Goal: Information Seeking & Learning: Learn about a topic

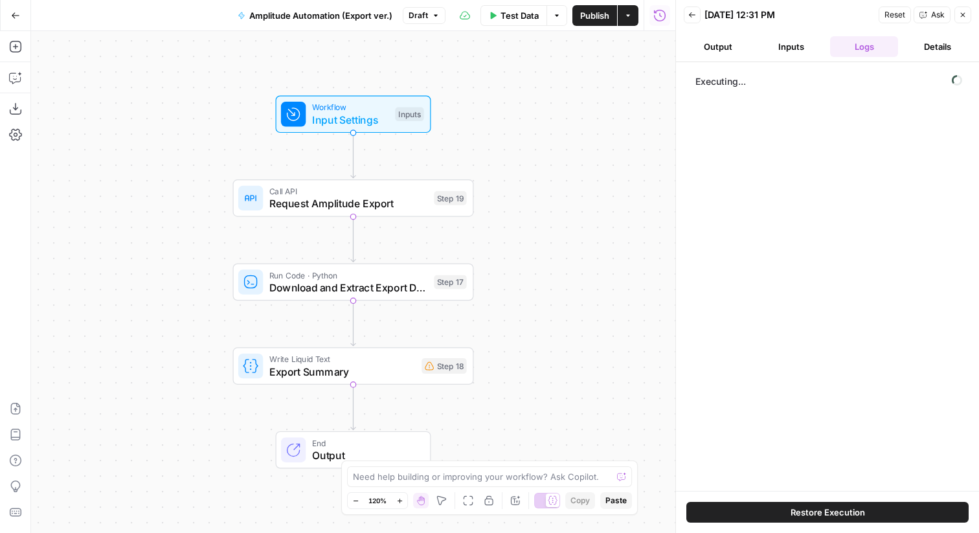
click at [716, 47] on button "Output" at bounding box center [718, 46] width 68 height 21
click at [660, 19] on icon "button" at bounding box center [659, 15] width 13 height 13
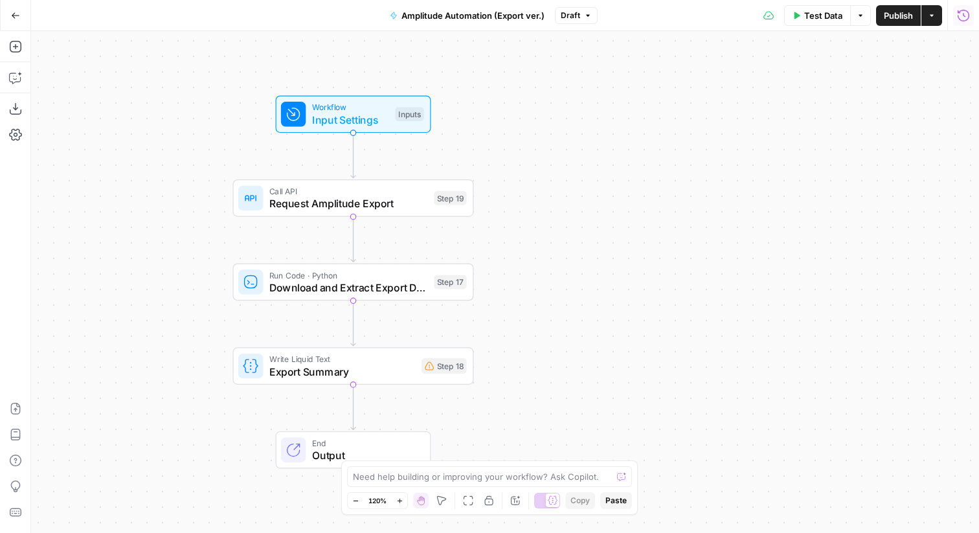
click at [959, 17] on icon "button" at bounding box center [963, 15] width 13 height 13
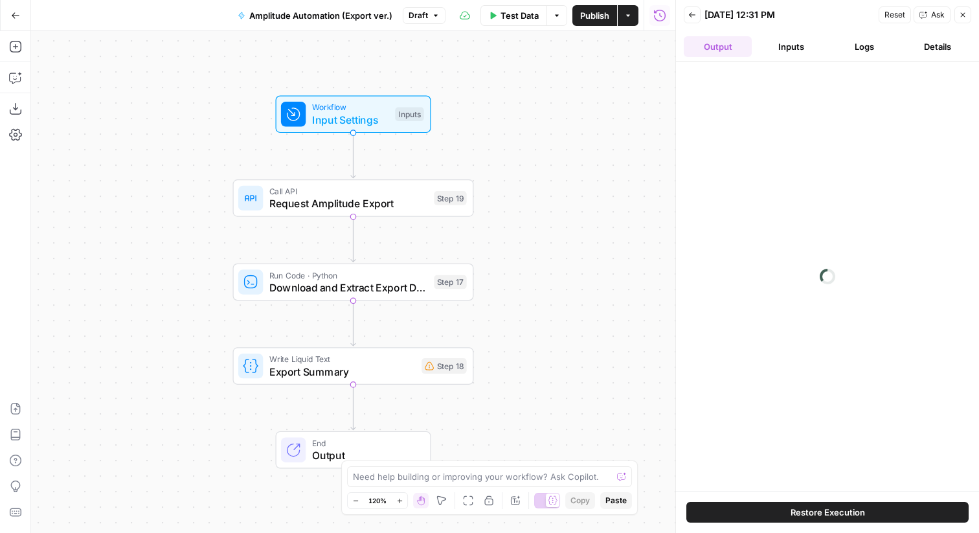
click at [690, 12] on icon "button" at bounding box center [692, 15] width 8 height 8
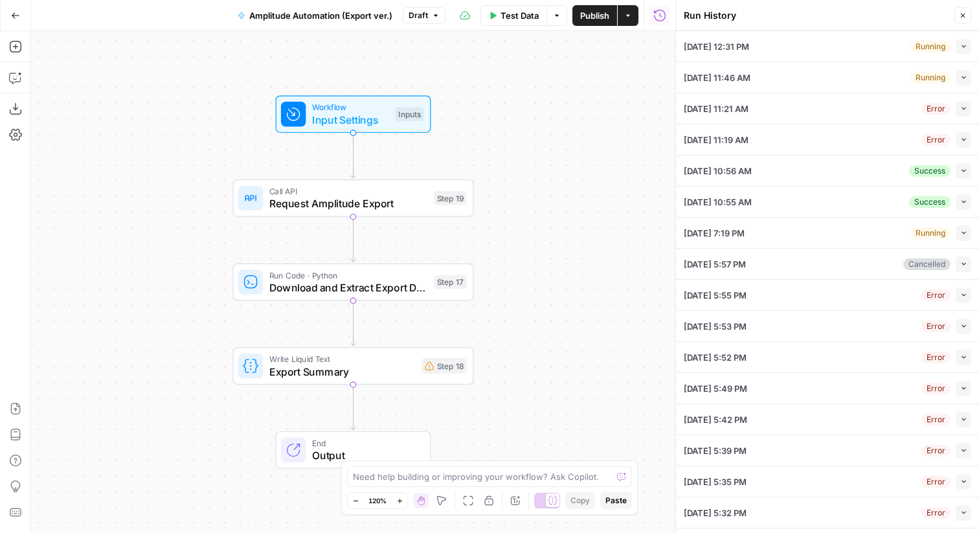
click at [961, 78] on icon "button" at bounding box center [963, 77] width 7 height 7
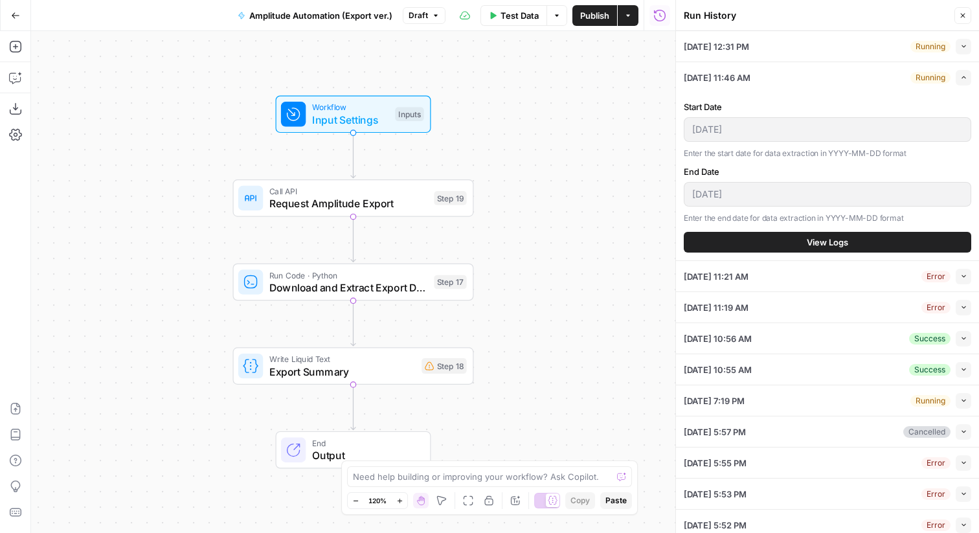
click at [817, 241] on span "View Logs" at bounding box center [826, 242] width 41 height 13
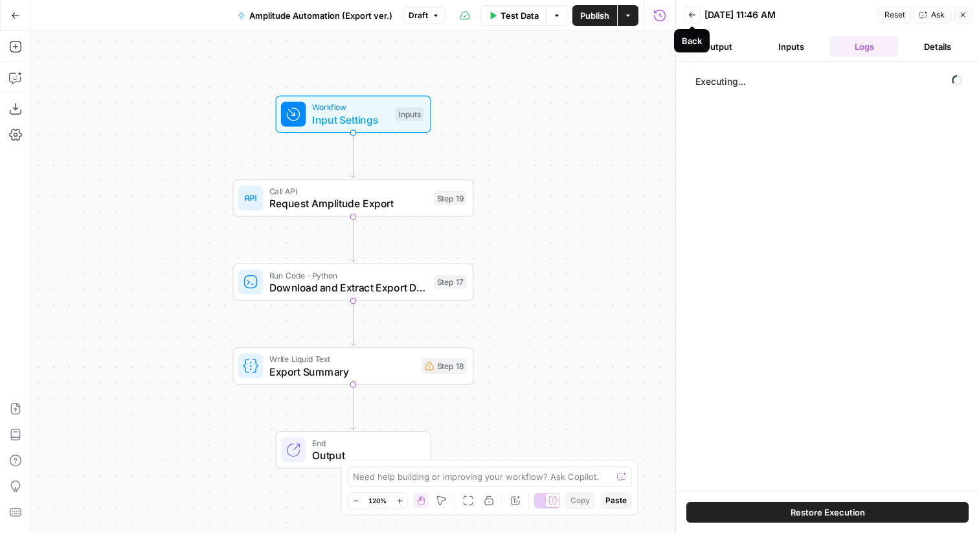
click at [691, 14] on icon "button" at bounding box center [692, 14] width 6 height 5
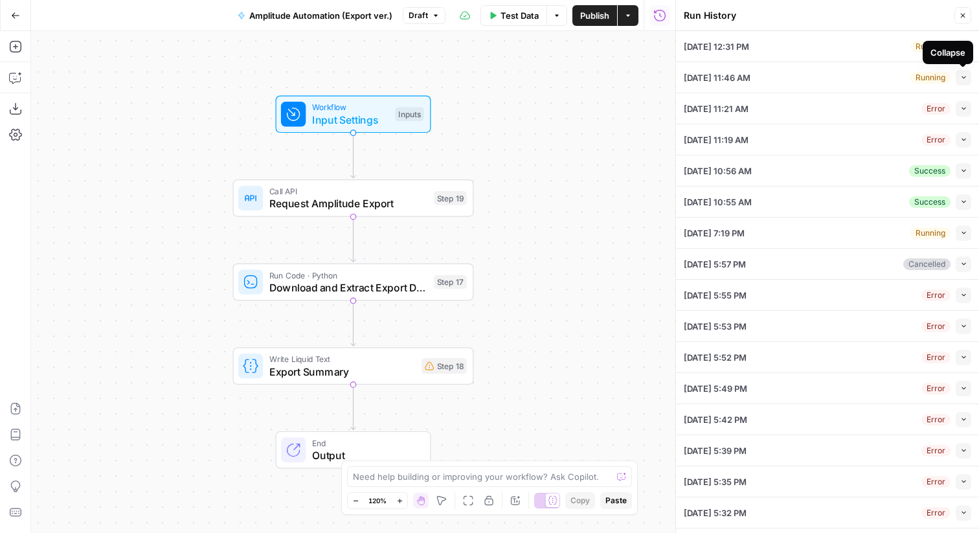
click at [958, 78] on button "Collapse" at bounding box center [963, 78] width 16 height 16
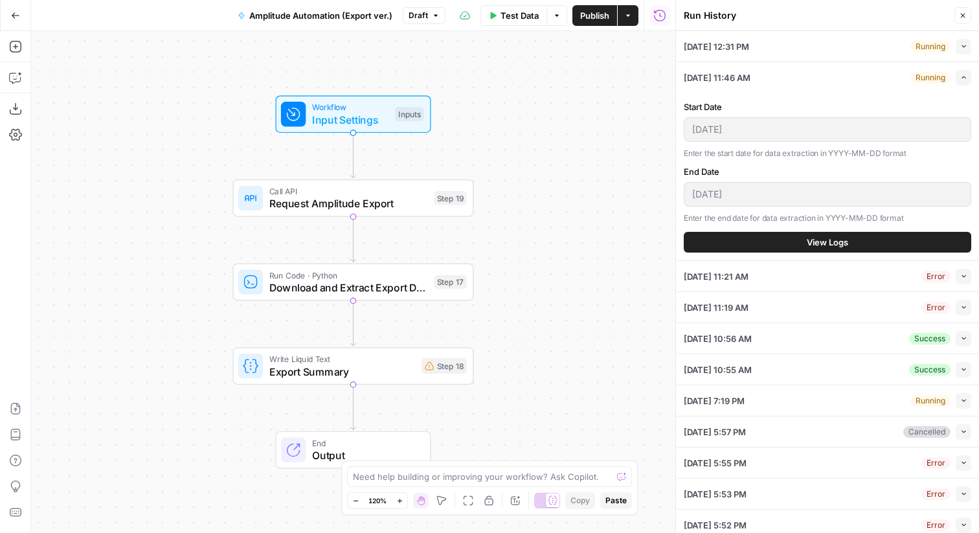
click at [779, 239] on button "View Logs" at bounding box center [827, 242] width 287 height 21
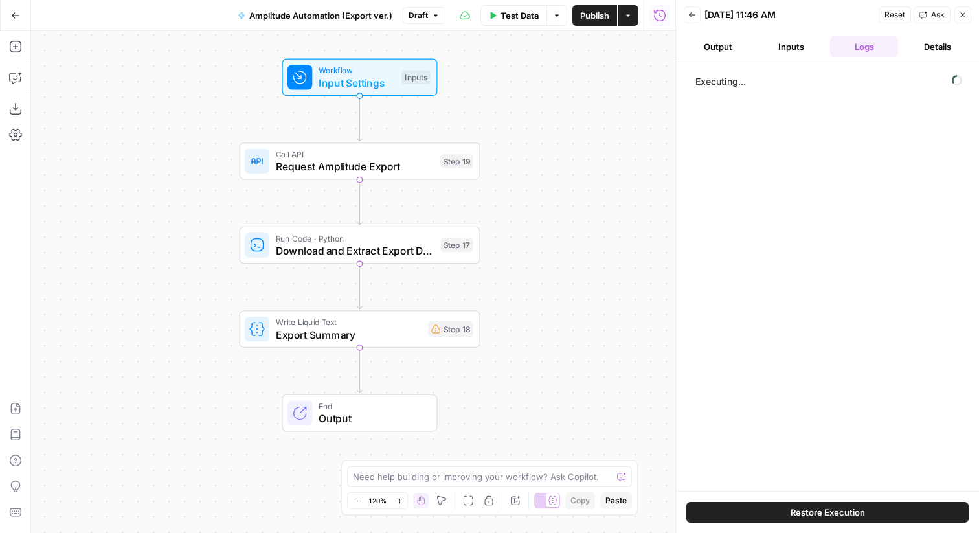
drag, startPoint x: 183, startPoint y: 182, endPoint x: 190, endPoint y: 130, distance: 52.3
click at [190, 131] on div "Workflow Input Settings Inputs Call API Request Amplitude Export Step 19 Run Co…" at bounding box center [353, 282] width 644 height 502
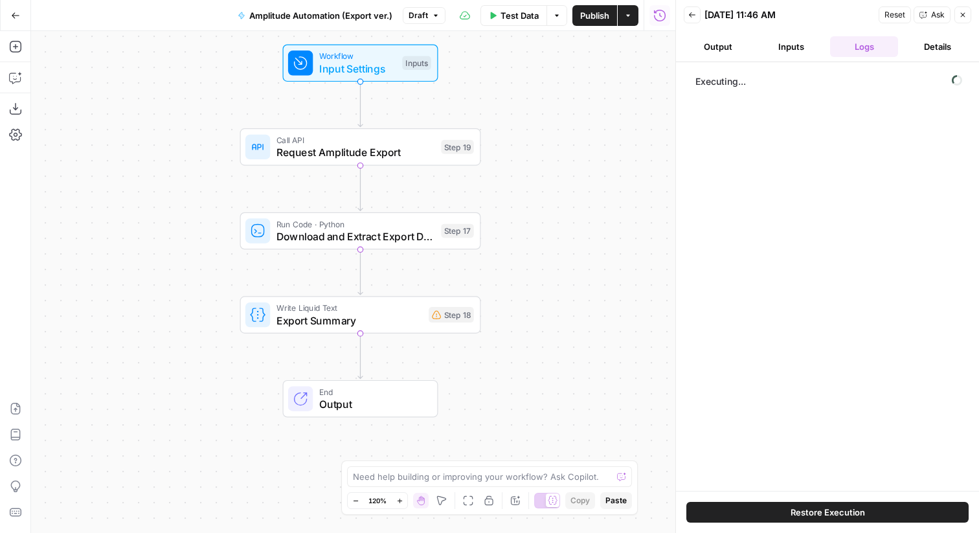
click at [302, 155] on span "Request Amplitude Export" at bounding box center [355, 152] width 159 height 16
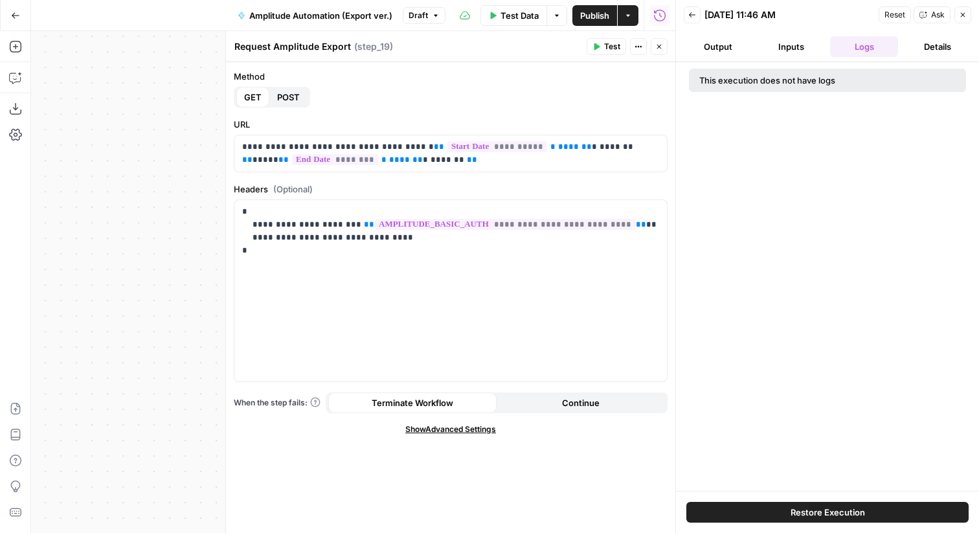
click at [787, 43] on button "Inputs" at bounding box center [791, 46] width 68 height 21
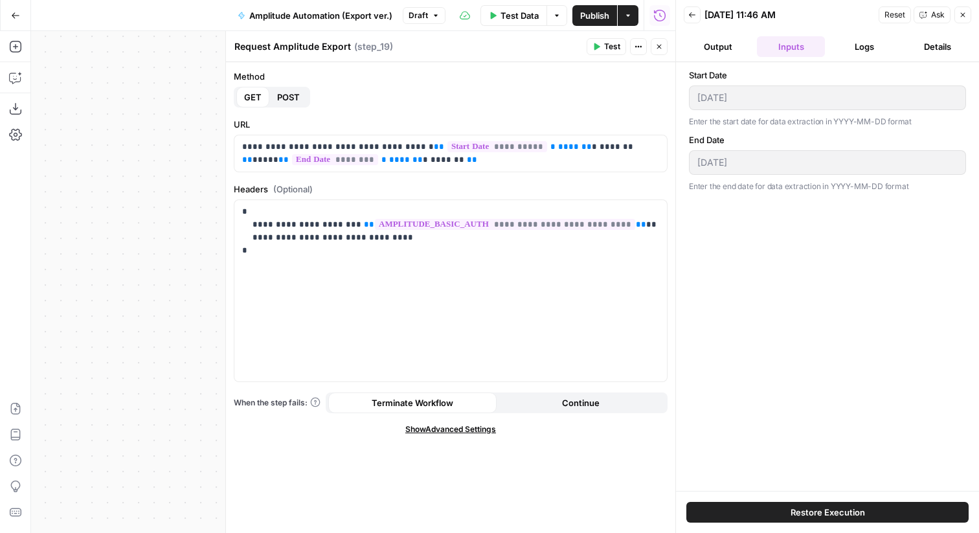
click at [728, 50] on button "Output" at bounding box center [718, 46] width 68 height 21
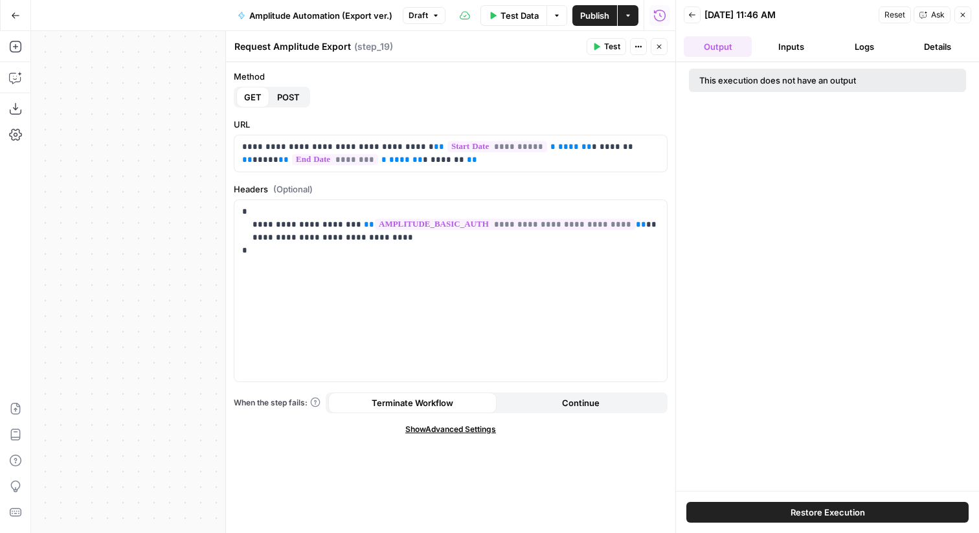
click at [799, 49] on button "Inputs" at bounding box center [791, 46] width 68 height 21
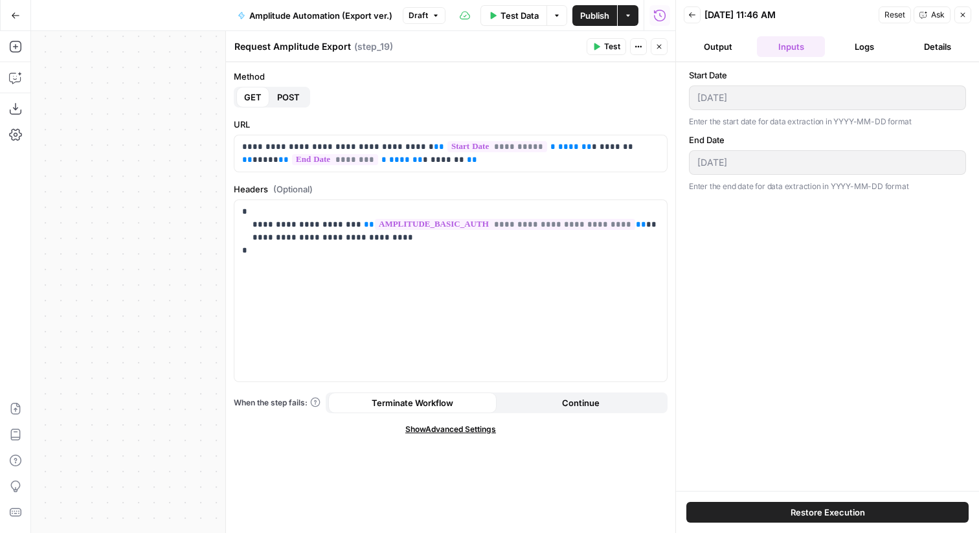
click at [843, 50] on button "Logs" at bounding box center [864, 46] width 68 height 21
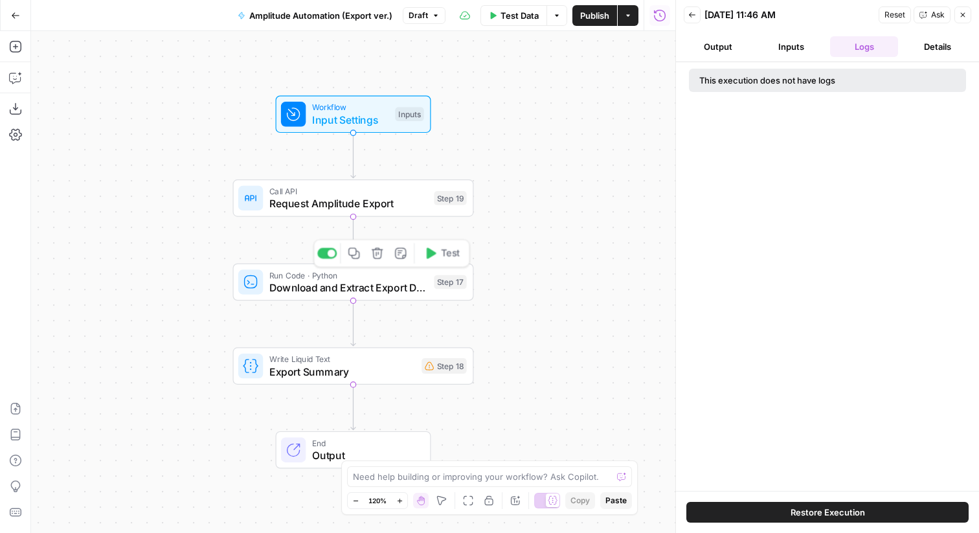
click at [307, 276] on span "Run Code · Python" at bounding box center [348, 275] width 159 height 12
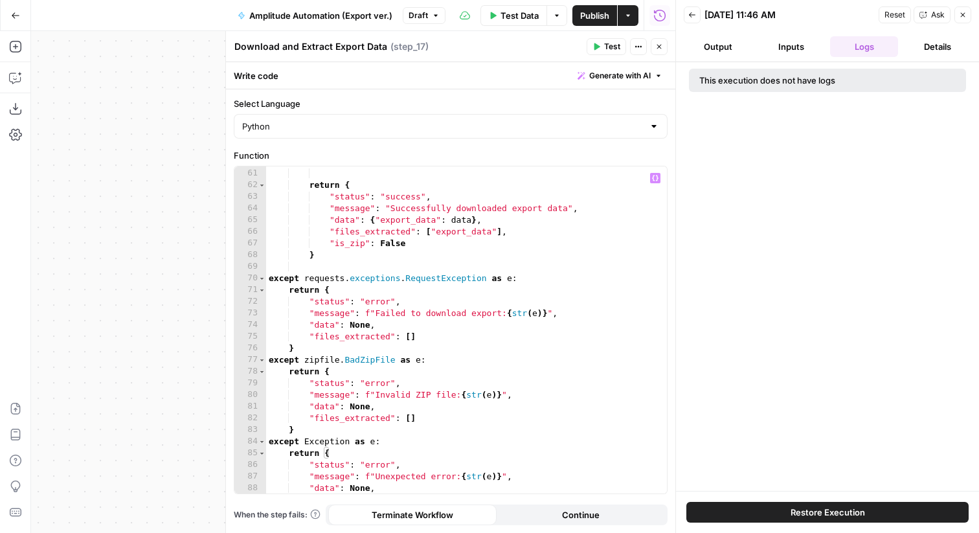
scroll to position [733, 0]
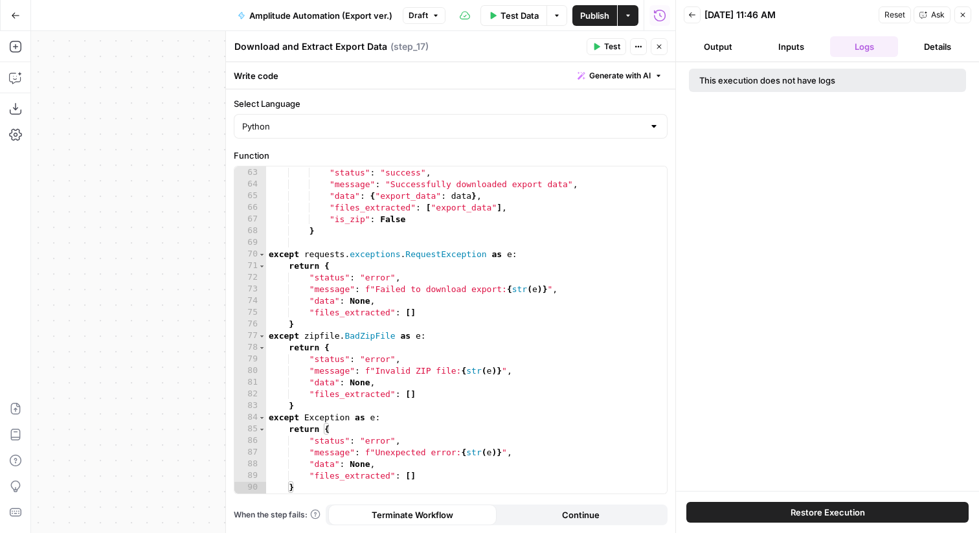
click at [151, 236] on div "Workflow Input Settings Inputs Call API Request Amplitude Export Step 19 Run Co…" at bounding box center [353, 282] width 644 height 502
click at [673, 47] on div at bounding box center [675, 266] width 13 height 533
click at [665, 48] on button "Close" at bounding box center [658, 46] width 17 height 17
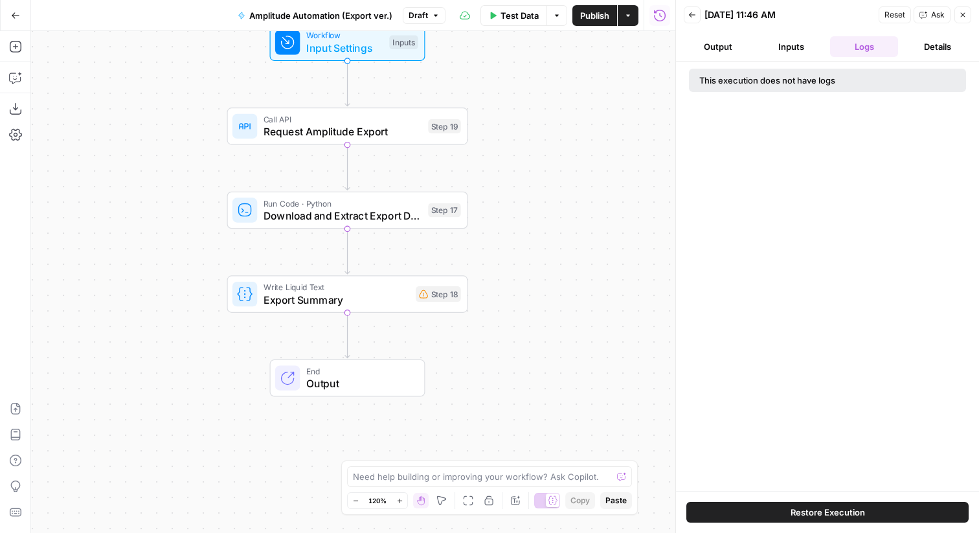
drag, startPoint x: 536, startPoint y: 399, endPoint x: 529, endPoint y: 327, distance: 72.1
click at [529, 327] on div "Workflow Input Settings Inputs Call API Request Amplitude Export Step 19 Run Co…" at bounding box center [353, 282] width 644 height 502
click at [669, 24] on div at bounding box center [675, 266] width 13 height 533
click at [663, 21] on icon "button" at bounding box center [659, 15] width 13 height 13
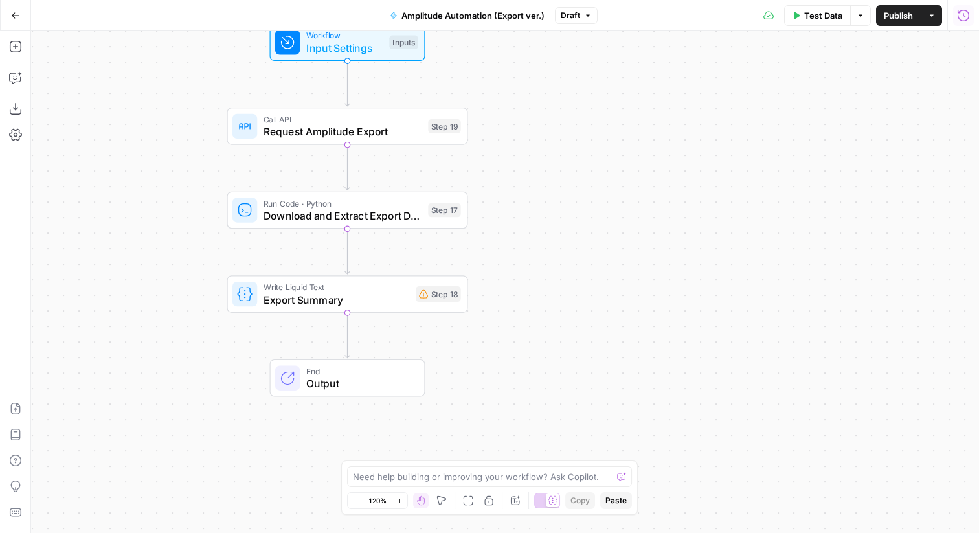
drag, startPoint x: 970, startPoint y: 10, endPoint x: 963, endPoint y: 13, distance: 7.6
click at [963, 13] on icon "button" at bounding box center [963, 15] width 12 height 12
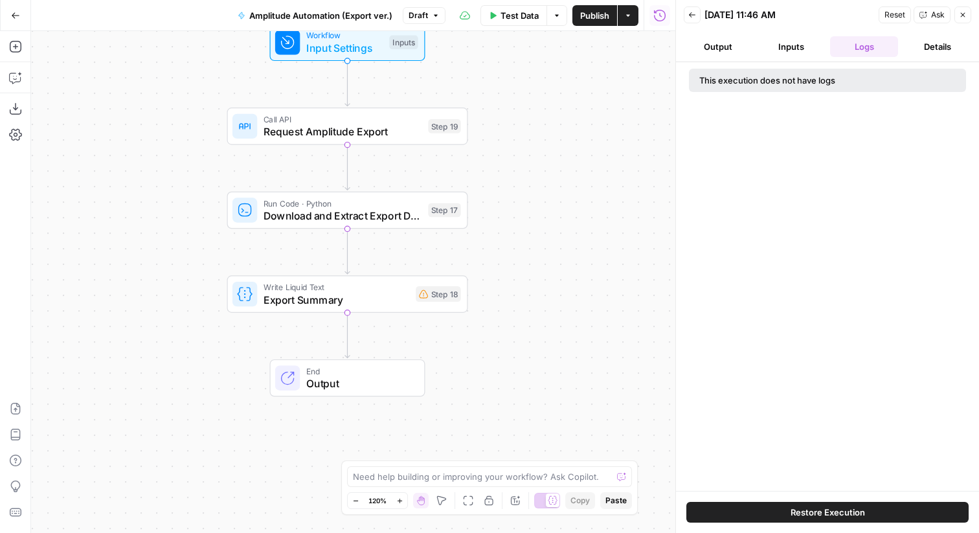
click at [693, 18] on icon "button" at bounding box center [692, 15] width 8 height 8
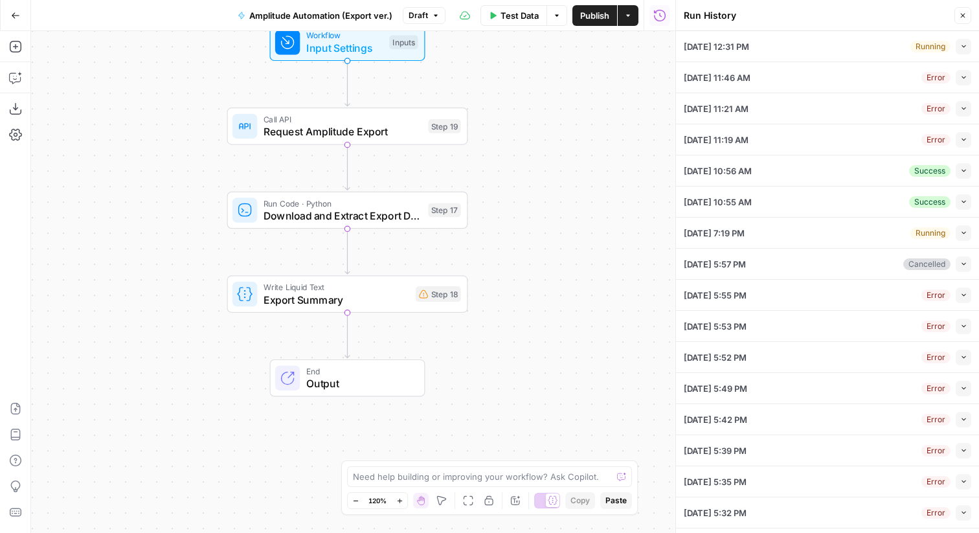
click at [852, 52] on div "09/30/25 at 12:31 PM Running Collapse" at bounding box center [827, 46] width 287 height 30
click at [945, 47] on div "Running" at bounding box center [930, 47] width 40 height 12
click at [968, 47] on button "Collapse" at bounding box center [963, 47] width 16 height 16
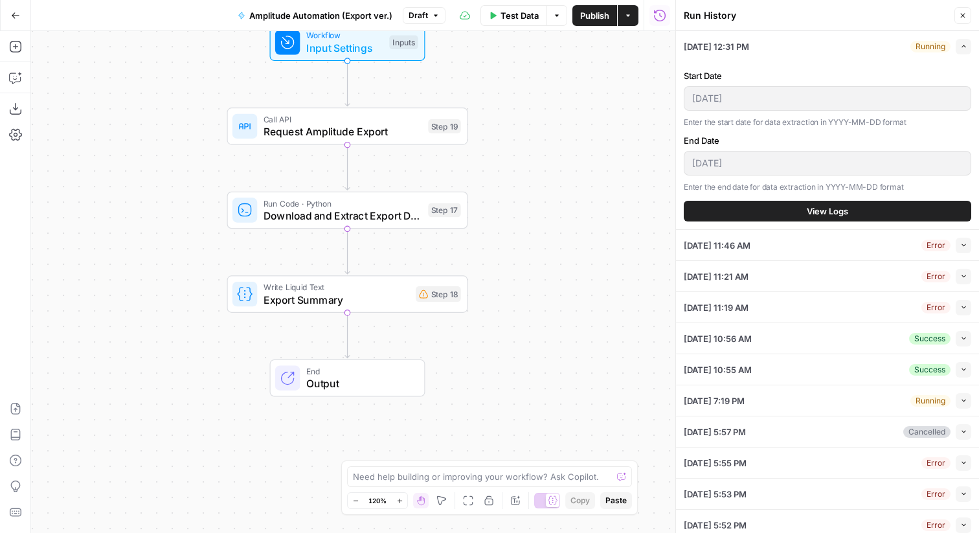
click at [786, 205] on button "View Logs" at bounding box center [827, 211] width 287 height 21
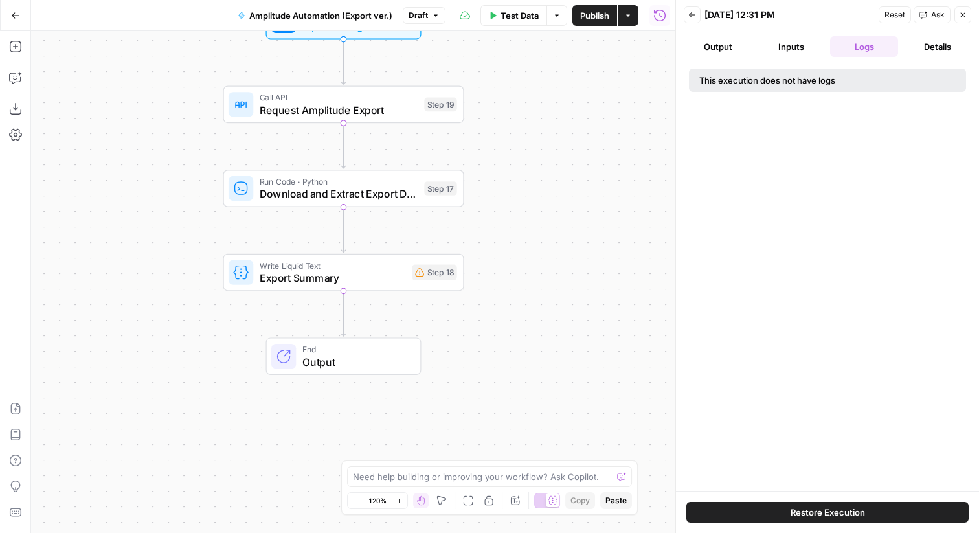
drag, startPoint x: 247, startPoint y: 181, endPoint x: 239, endPoint y: 245, distance: 64.5
click at [239, 245] on div "Workflow Input Settings Inputs Call API Request Amplitude Export Step 19 Run Co…" at bounding box center [353, 282] width 644 height 502
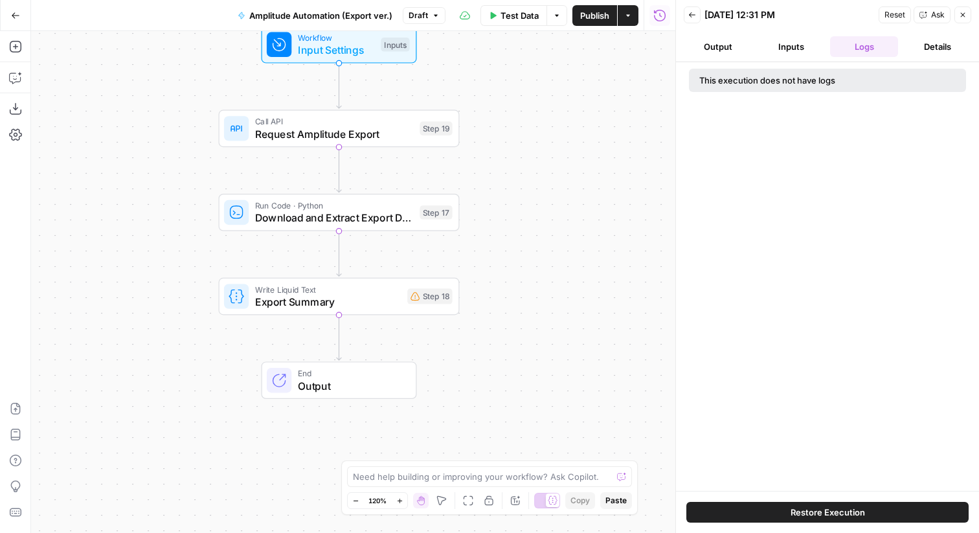
click at [302, 217] on span "Download and Extract Export Data" at bounding box center [334, 218] width 159 height 16
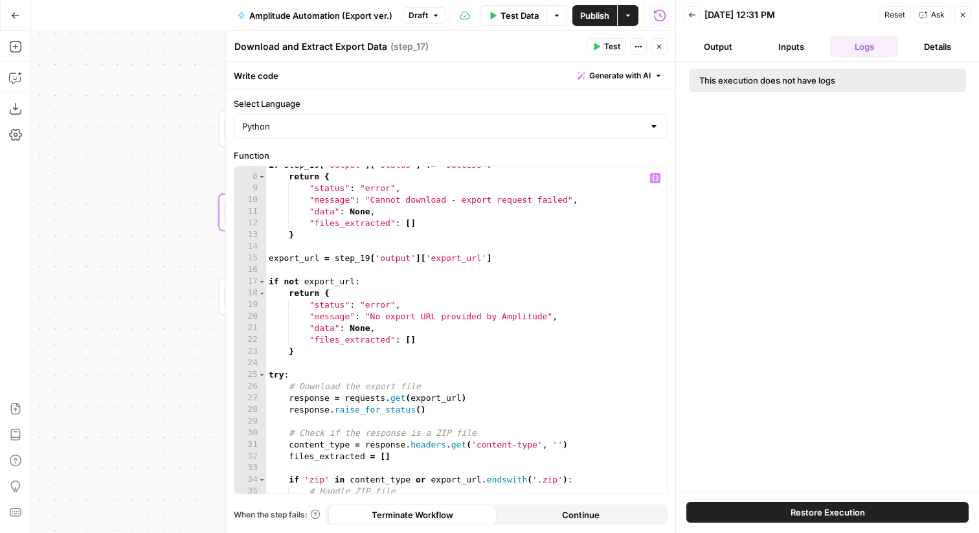
scroll to position [99, 0]
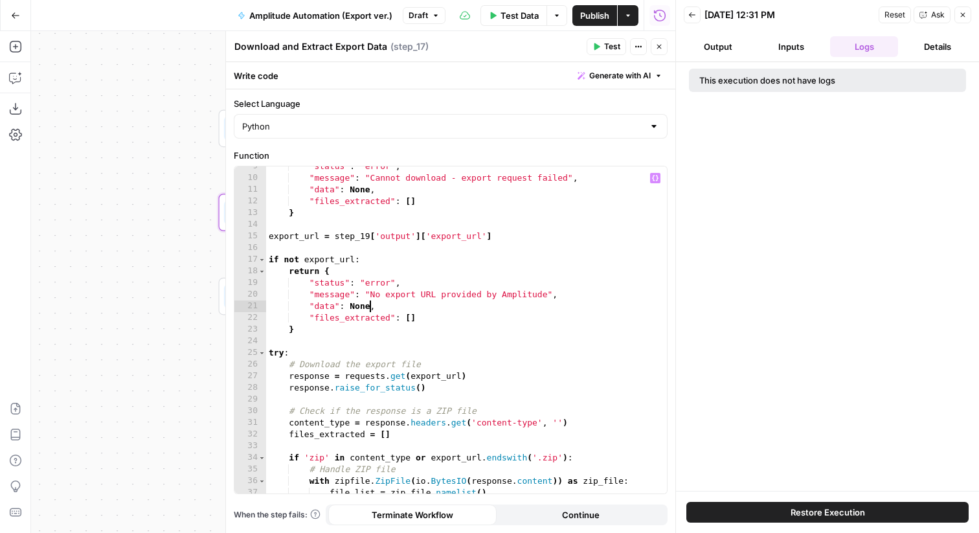
click at [368, 307] on div ""status" : "error" , "message" : "Cannot download - export request failed" , "d…" at bounding box center [466, 336] width 401 height 350
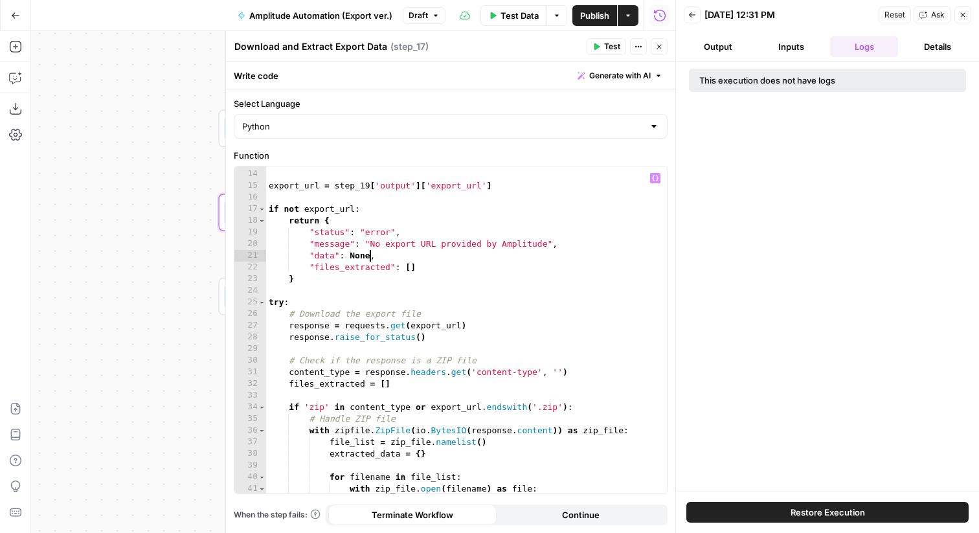
scroll to position [178, 0]
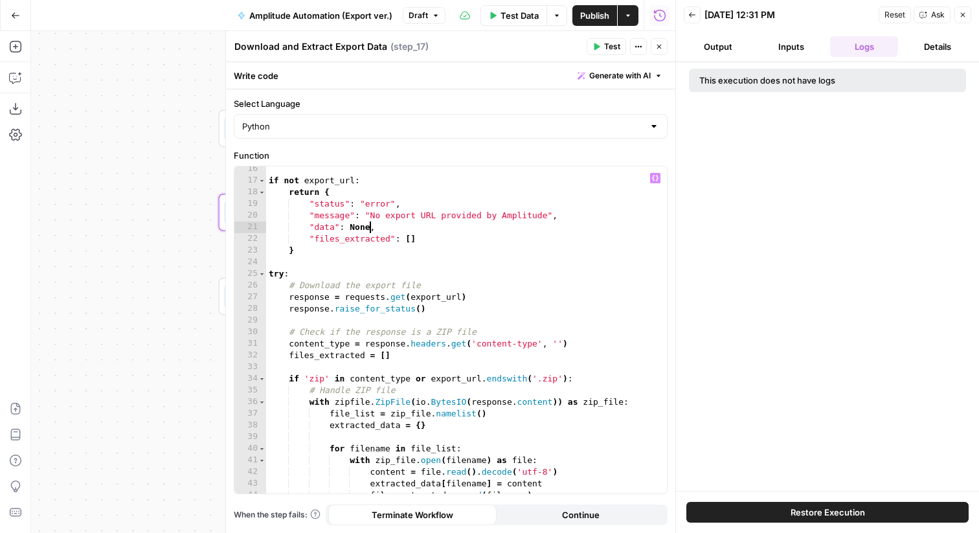
click at [356, 351] on div "if not export_url : return { "status" : "error" , "message" : "No export URL pr…" at bounding box center [466, 338] width 401 height 350
type textarea "**********"
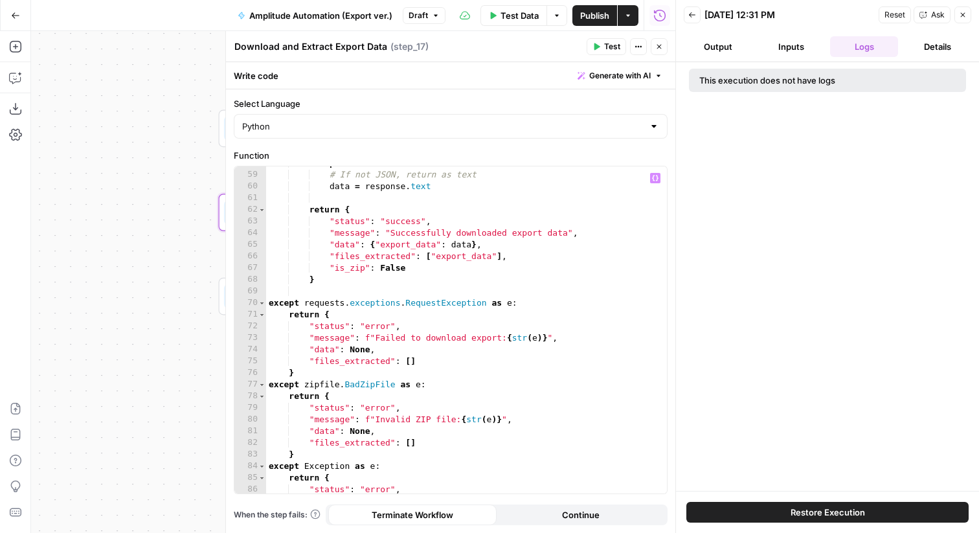
scroll to position [733, 0]
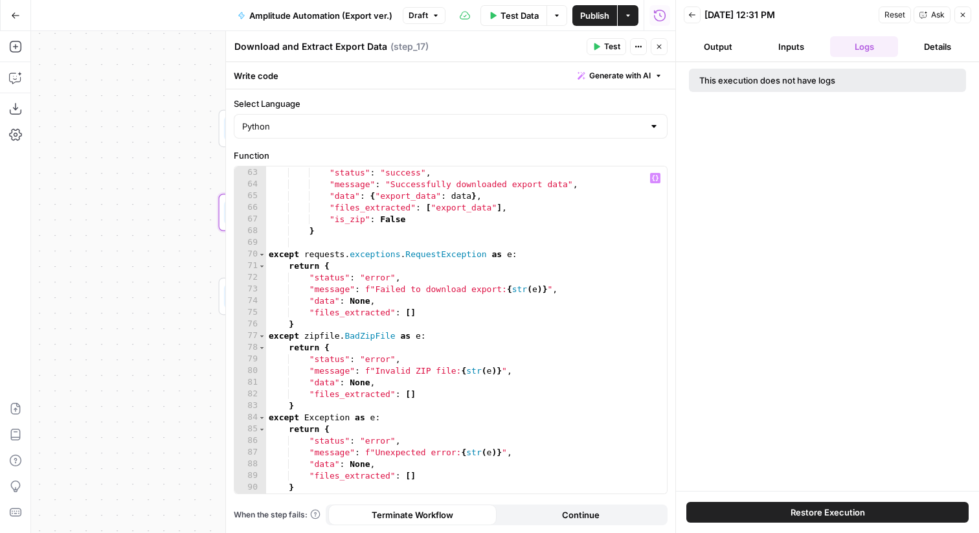
click at [135, 261] on div "Workflow Input Settings Inputs Call API Request Amplitude Export Step 19 Run Co…" at bounding box center [353, 282] width 644 height 502
drag, startPoint x: 186, startPoint y: 216, endPoint x: 137, endPoint y: 278, distance: 79.8
click at [137, 278] on div "Workflow Input Settings Inputs Call API Request Amplitude Export Step 19 Run Co…" at bounding box center [353, 282] width 644 height 502
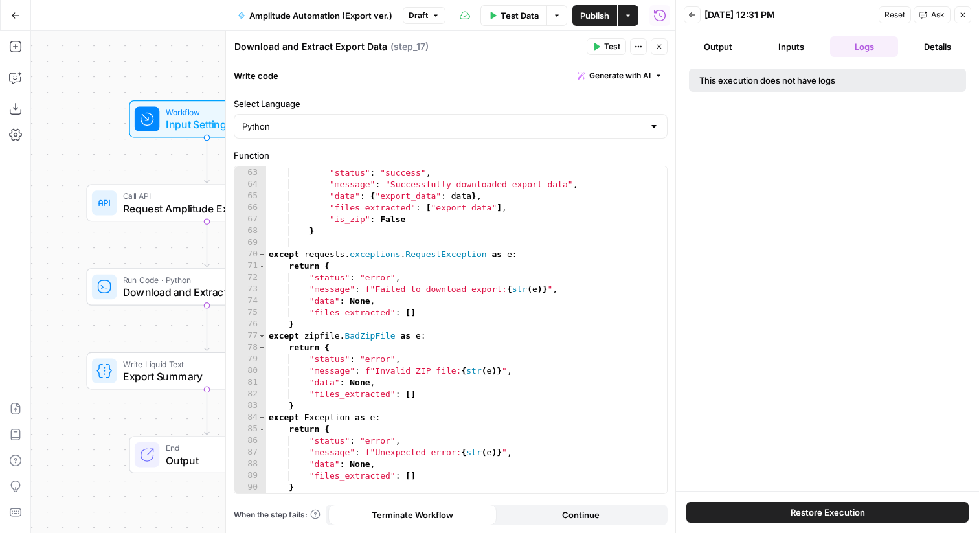
drag, startPoint x: 175, startPoint y: 233, endPoint x: 87, endPoint y: 238, distance: 88.2
click at [87, 242] on div "Workflow Input Settings Inputs Call API Request Amplitude Export Step 19 Run Co…" at bounding box center [353, 282] width 644 height 502
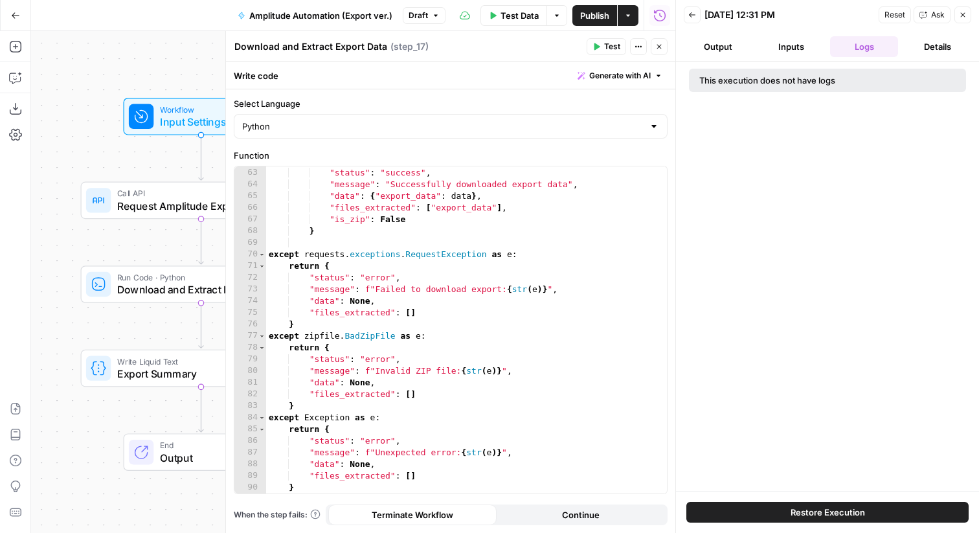
click at [145, 206] on span "Request Amplitude Export" at bounding box center [196, 206] width 159 height 16
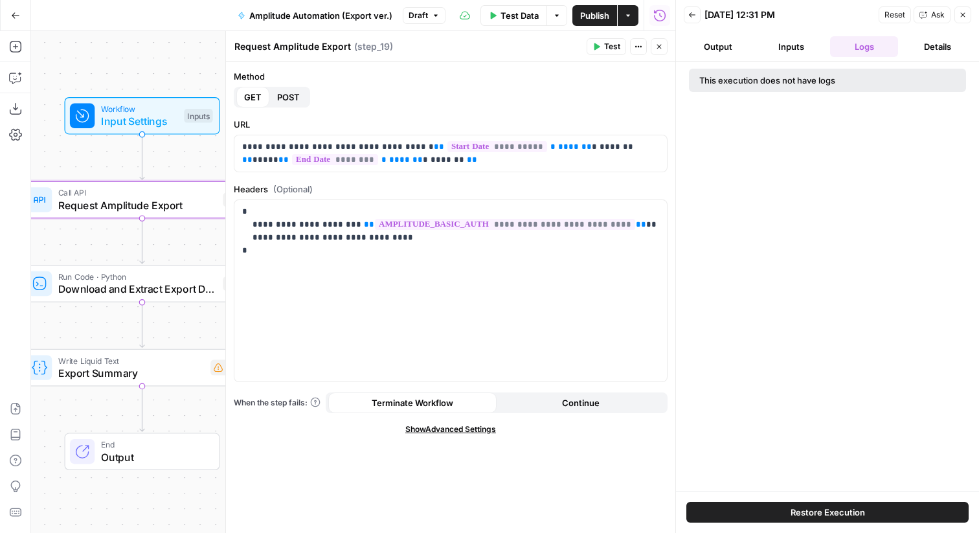
drag, startPoint x: 180, startPoint y: 326, endPoint x: 109, endPoint y: 318, distance: 71.6
click at [109, 318] on div "Workflow Input Settings Inputs Call API Request Amplitude Export Step 19 Run Co…" at bounding box center [353, 282] width 644 height 502
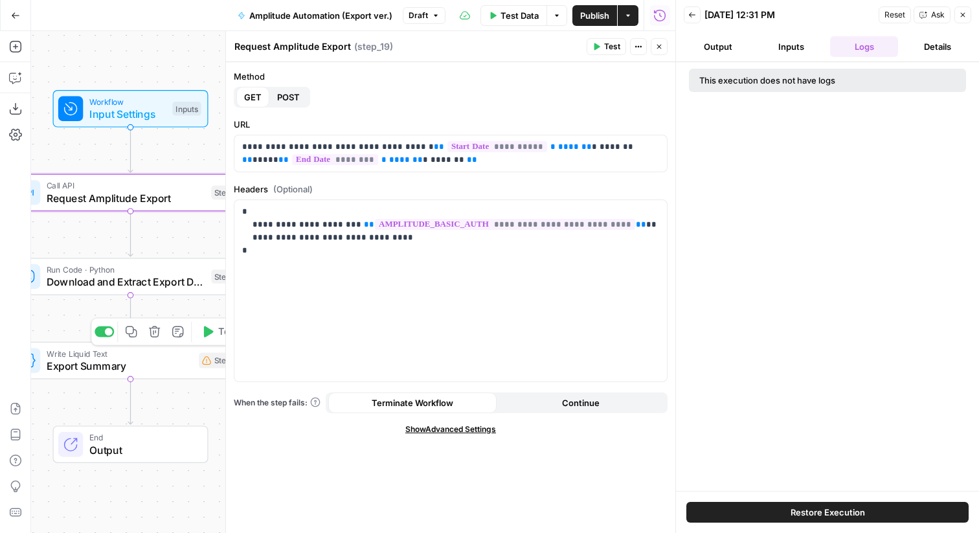
click at [82, 365] on span "Export Summary" at bounding box center [120, 366] width 146 height 16
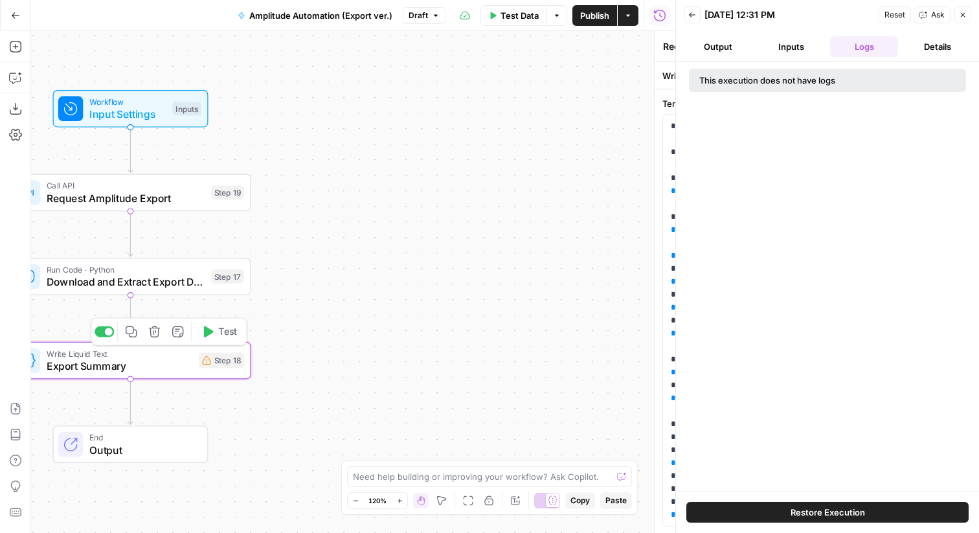
type textarea "Export Summary"
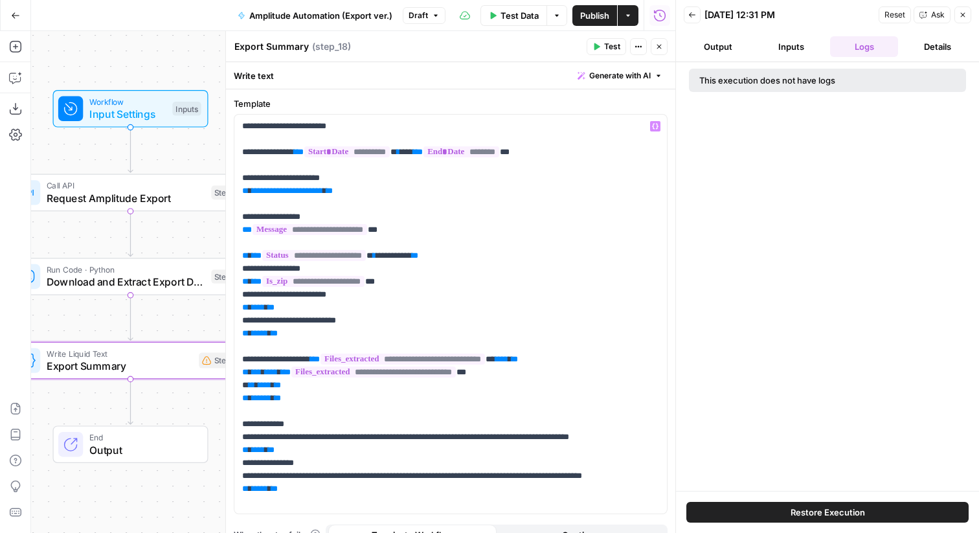
scroll to position [20, 0]
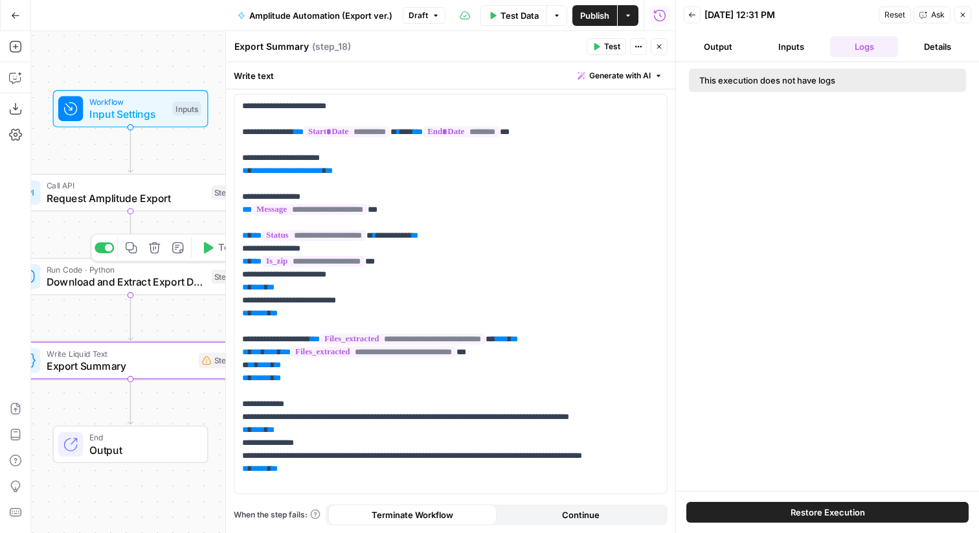
click at [186, 277] on span "Download and Extract Export Data" at bounding box center [126, 282] width 159 height 16
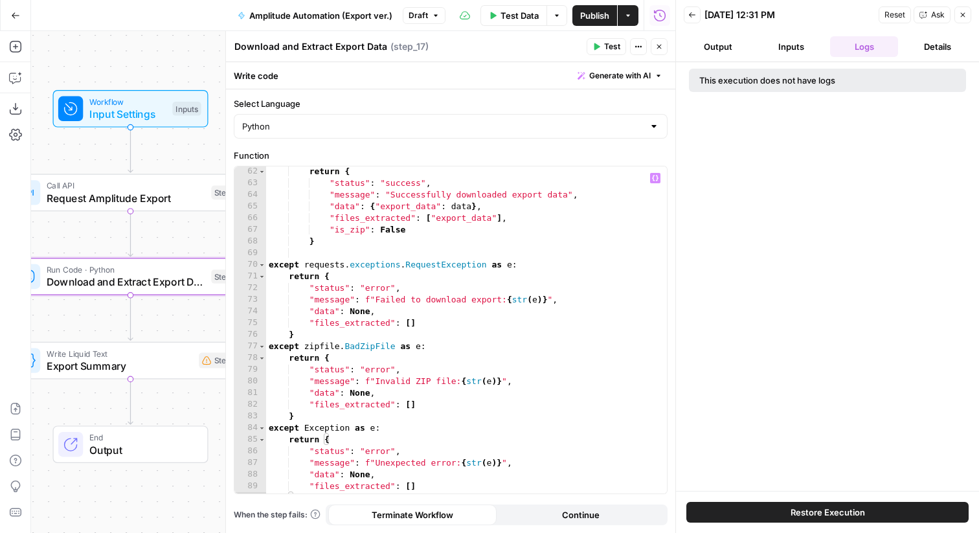
scroll to position [733, 0]
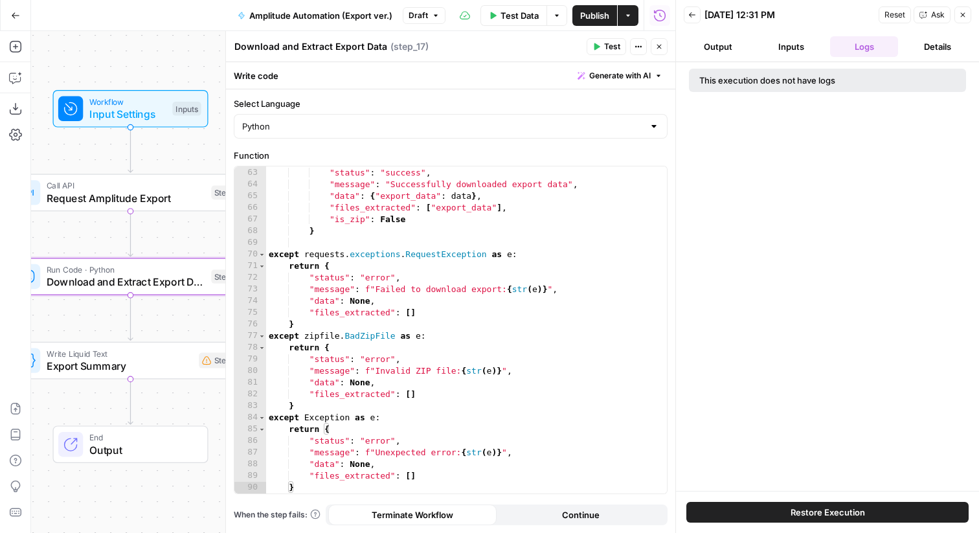
drag, startPoint x: 97, startPoint y: 241, endPoint x: 135, endPoint y: 241, distance: 37.5
click at [135, 241] on div "Workflow Input Settings Inputs Call API Request Amplitude Export Step 19 Run Co…" at bounding box center [353, 282] width 644 height 502
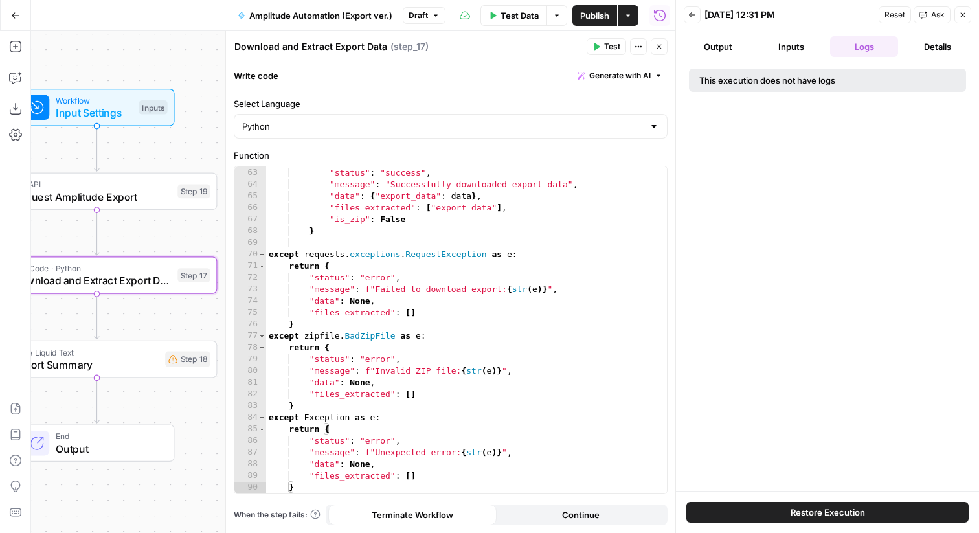
drag, startPoint x: 140, startPoint y: 246, endPoint x: 69, endPoint y: 245, distance: 71.2
click at [69, 245] on div "Workflow Input Settings Inputs Call API Request Amplitude Export Step 19 Run Co…" at bounding box center [353, 282] width 644 height 502
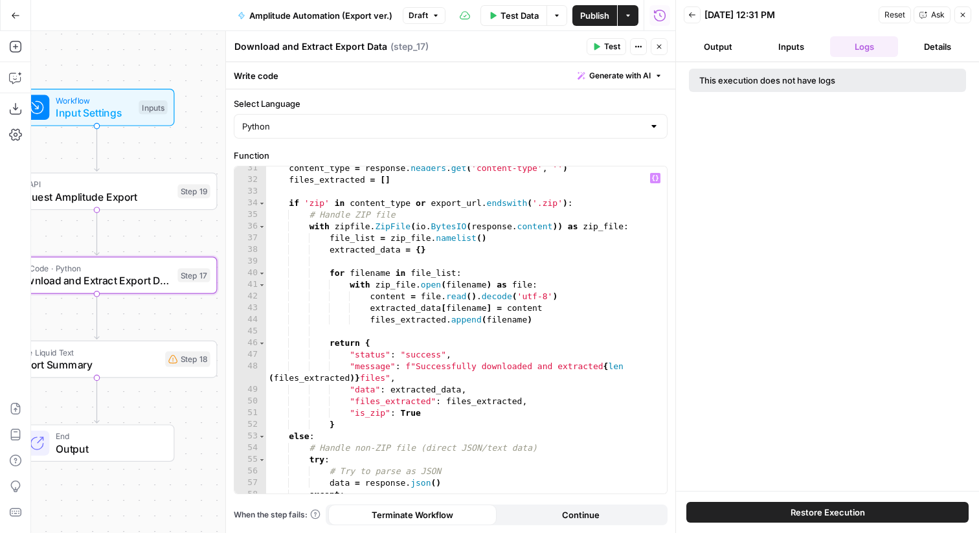
scroll to position [341, 0]
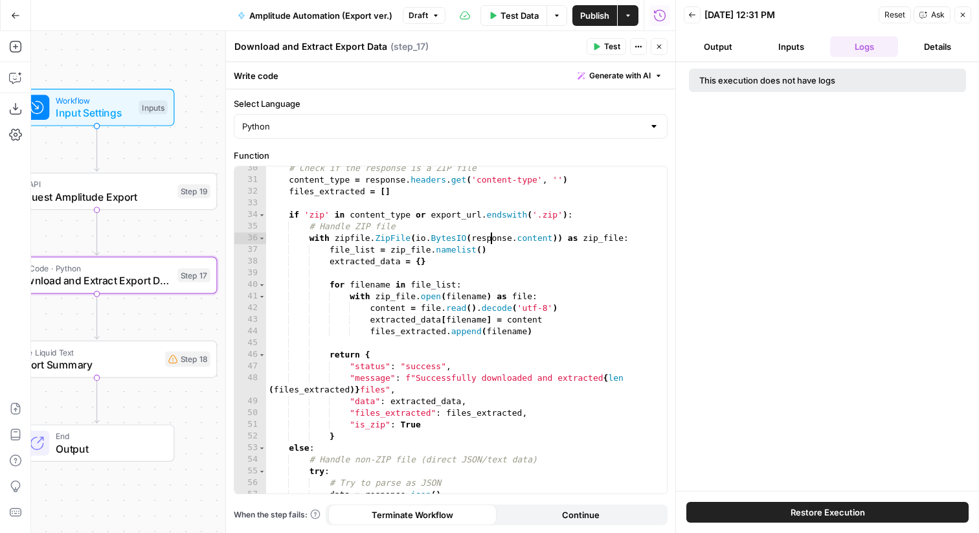
click at [489, 241] on div "# Check if the response is a ZIP file content_type = response . headers . get (…" at bounding box center [466, 337] width 401 height 350
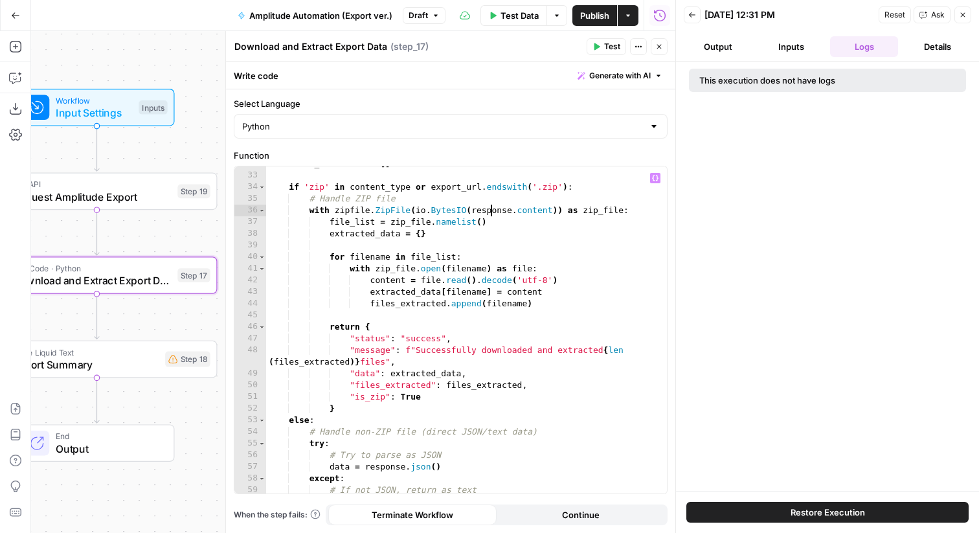
scroll to position [370, 0]
click at [405, 383] on div "files_extracted = [ ] if 'zip' in content_type or export_url . endswith ( '.zip…" at bounding box center [466, 332] width 401 height 350
type textarea "**********"
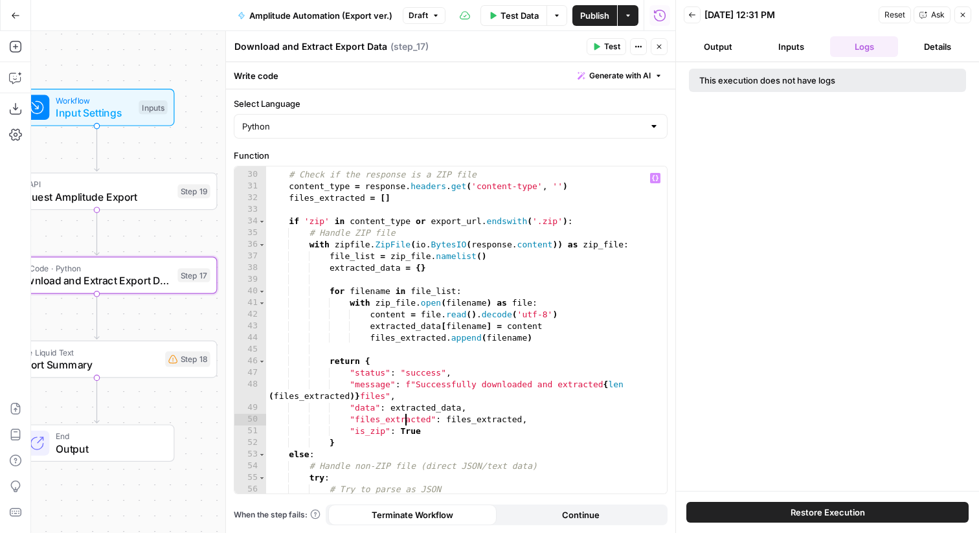
scroll to position [733, 0]
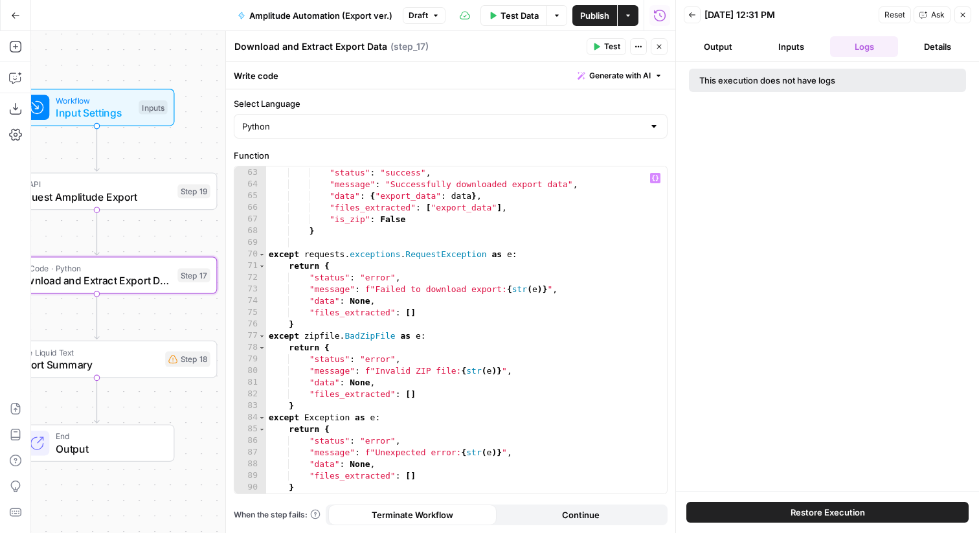
click at [658, 45] on icon "button" at bounding box center [659, 47] width 5 height 5
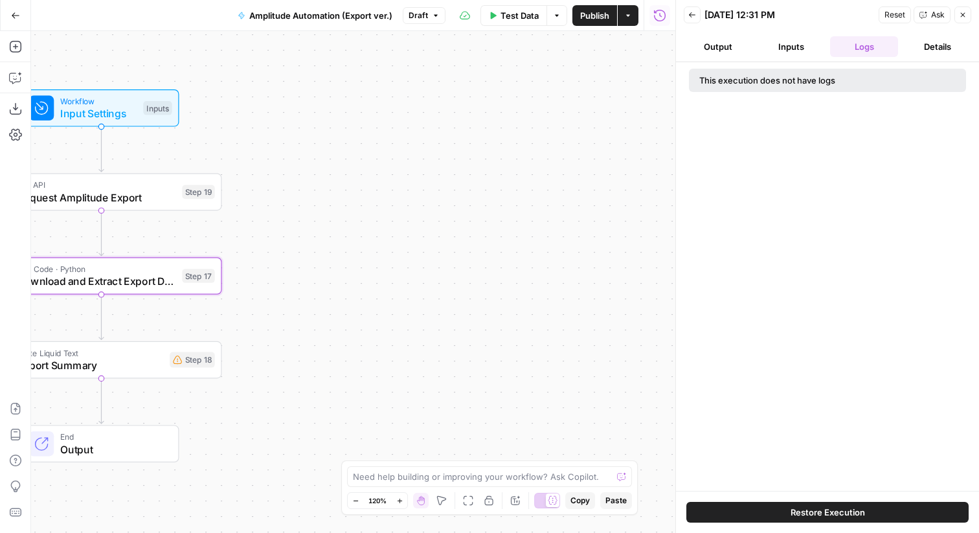
drag, startPoint x: 309, startPoint y: 306, endPoint x: 559, endPoint y: 188, distance: 275.9
click at [559, 190] on div "Workflow Input Settings Inputs Call API Request Amplitude Export Step 19 Run Co…" at bounding box center [353, 282] width 644 height 502
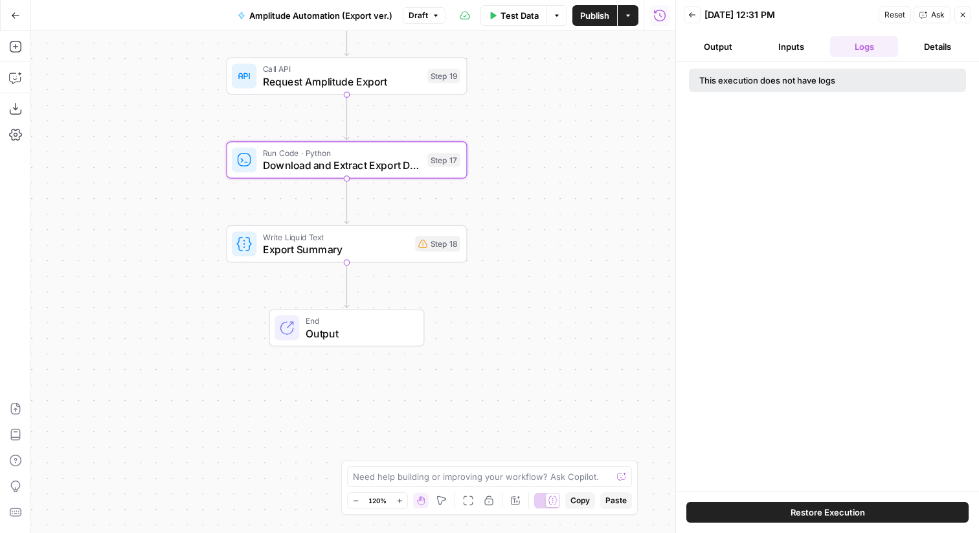
click at [312, 254] on span "Export Summary" at bounding box center [336, 249] width 146 height 16
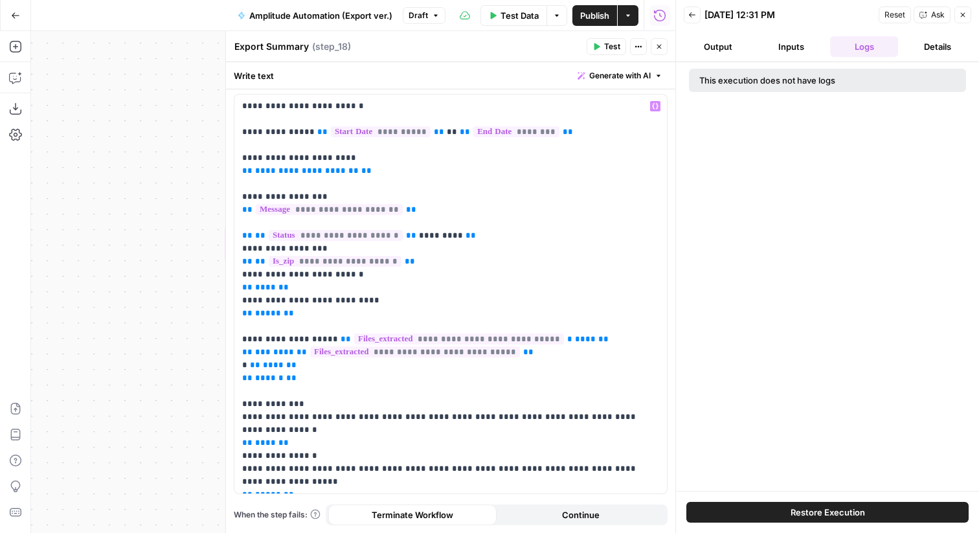
scroll to position [0, 0]
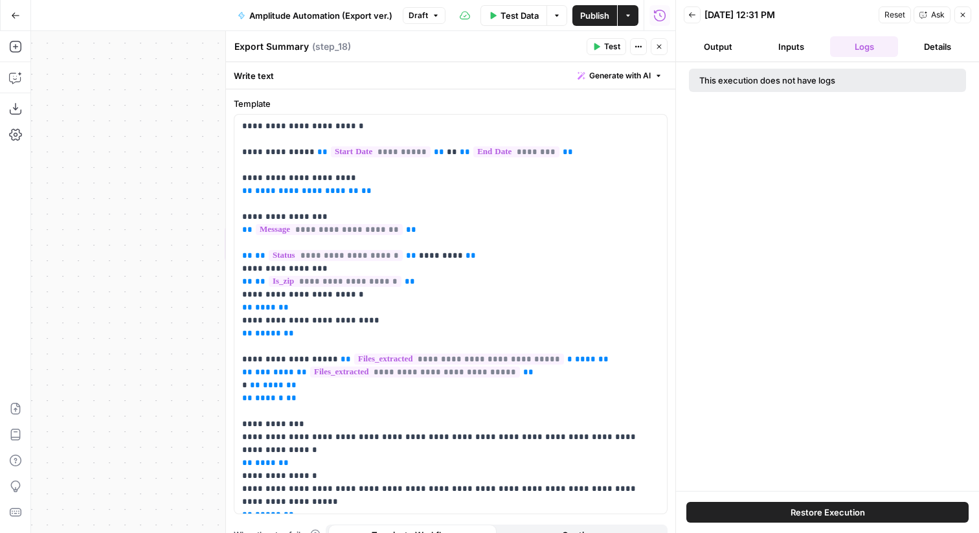
click at [147, 236] on div "Workflow Input Settings Inputs Call API Request Amplitude Export Step 19 Run Co…" at bounding box center [353, 282] width 644 height 502
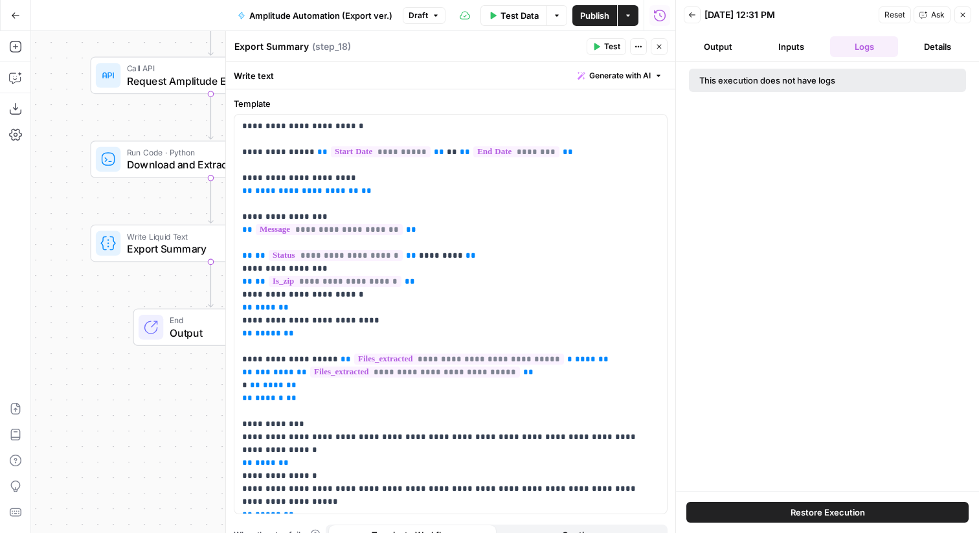
drag, startPoint x: 161, startPoint y: 244, endPoint x: 21, endPoint y: 239, distance: 139.9
click at [23, 241] on div "Add Steps Copilot Download as JSON Settings Import JSON AirOps Academy Help Giv…" at bounding box center [337, 282] width 675 height 502
click at [172, 161] on span "Download and Extract Export Data" at bounding box center [204, 162] width 159 height 16
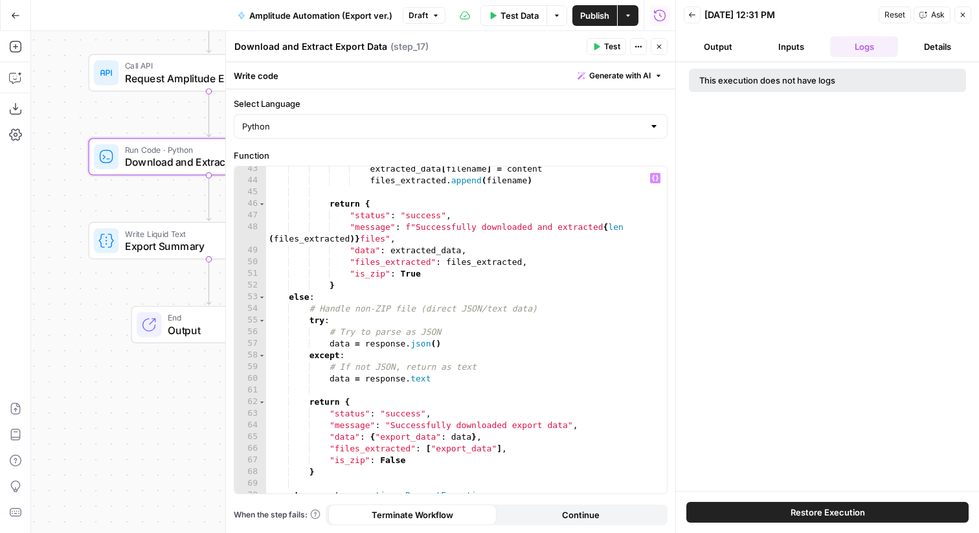
scroll to position [733, 0]
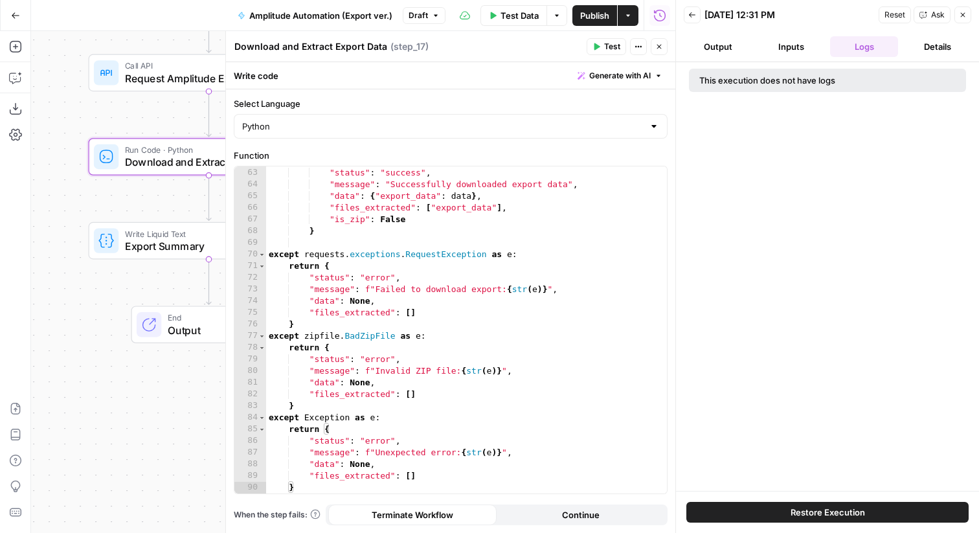
click at [656, 43] on icon "button" at bounding box center [659, 47] width 8 height 8
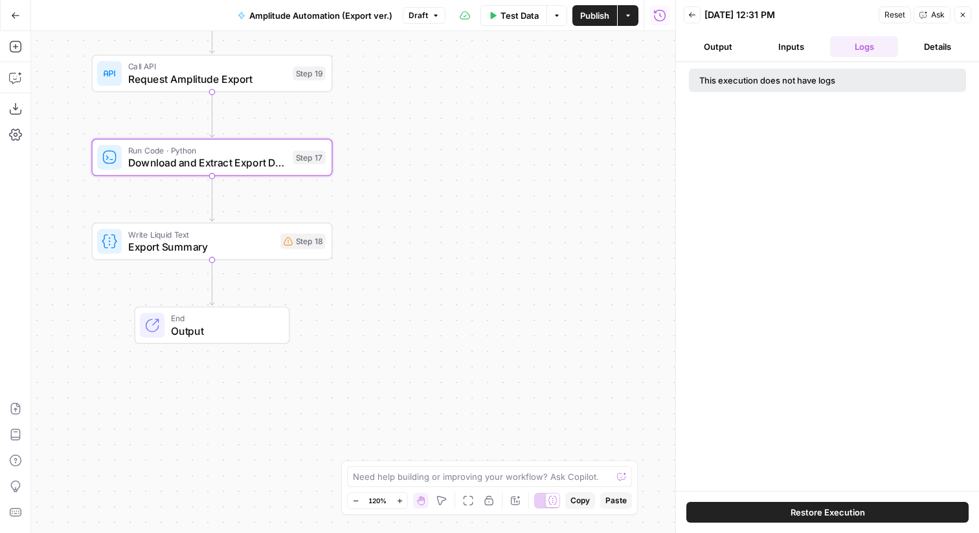
drag, startPoint x: 359, startPoint y: 286, endPoint x: 452, endPoint y: 280, distance: 94.0
click at [454, 283] on div "Workflow Input Settings Inputs Call API Request Amplitude Export Step 19 Run Co…" at bounding box center [353, 282] width 644 height 502
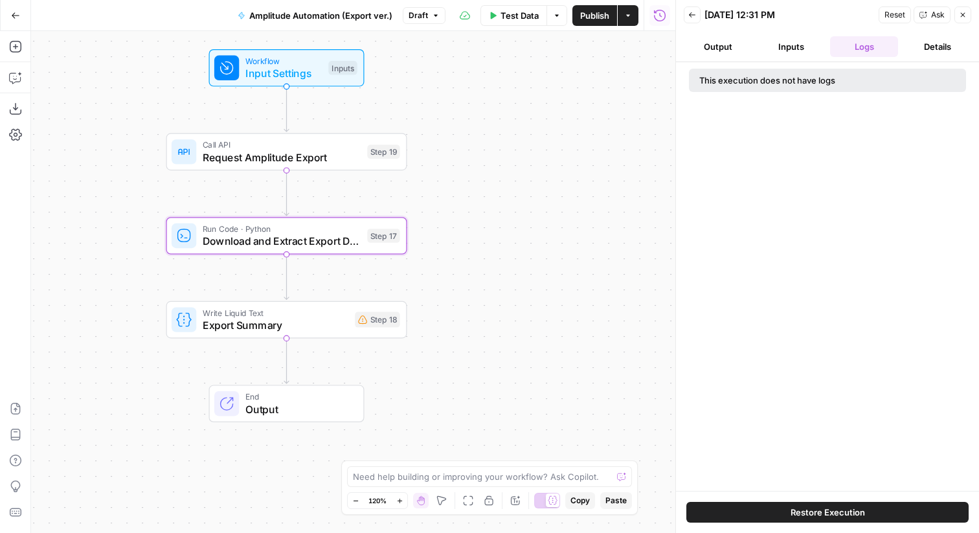
drag, startPoint x: 491, startPoint y: 181, endPoint x: 458, endPoint y: 261, distance: 86.8
click at [458, 261] on div "Workflow Input Settings Inputs Call API Request Amplitude Export Step 19 Run Co…" at bounding box center [353, 282] width 644 height 502
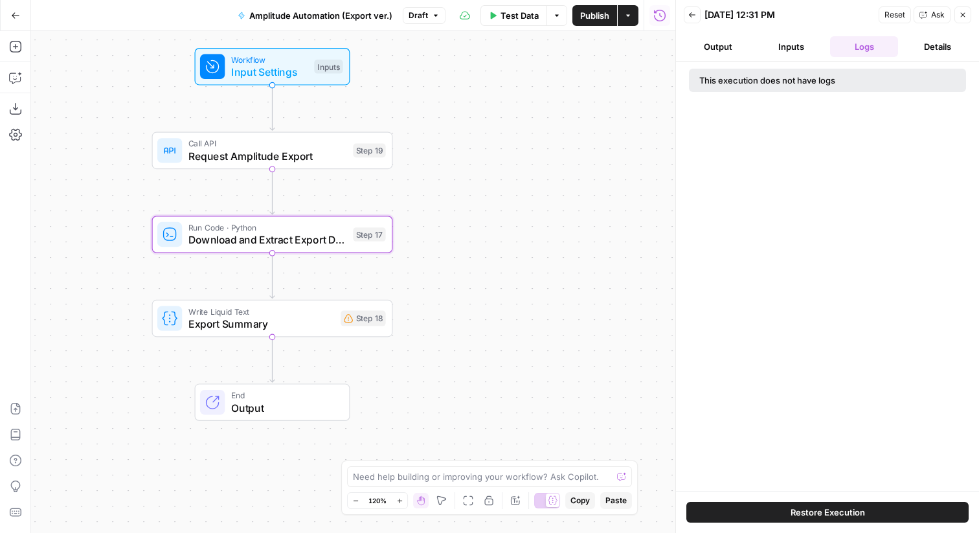
click at [235, 325] on span "Export Summary" at bounding box center [261, 324] width 146 height 16
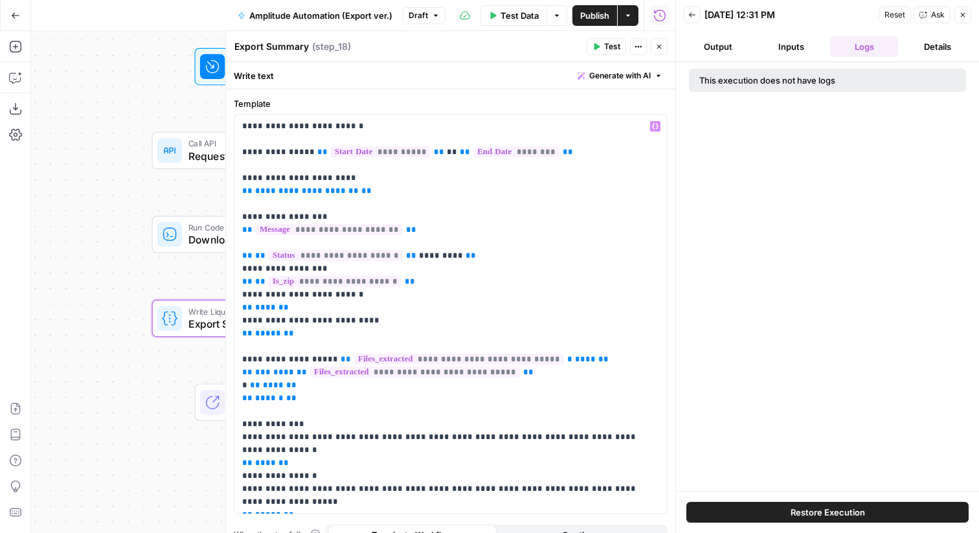
scroll to position [20, 0]
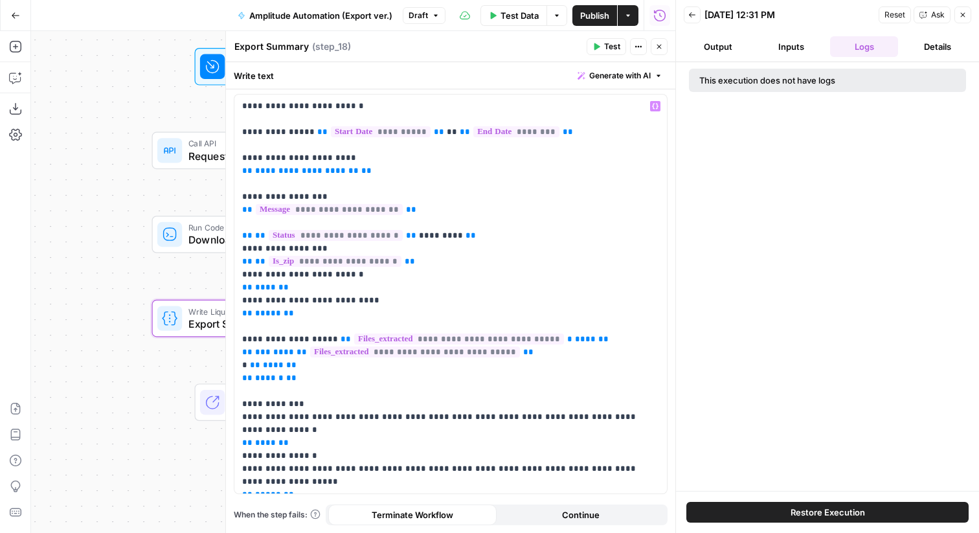
click at [659, 49] on icon "button" at bounding box center [659, 47] width 8 height 8
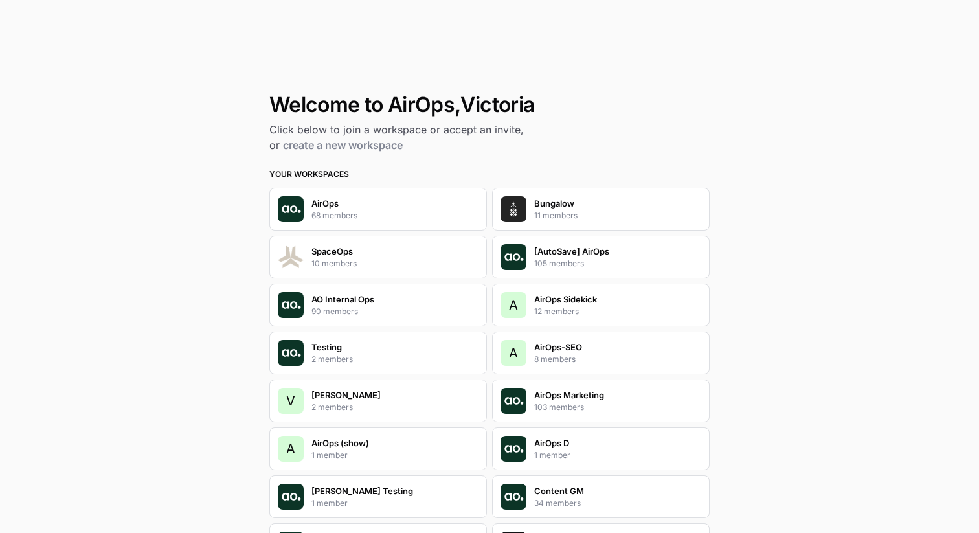
click at [90, 190] on div "Welcome to AirOps, Victoria Click below to join a workspace or accept an invite…" at bounding box center [489, 266] width 979 height 533
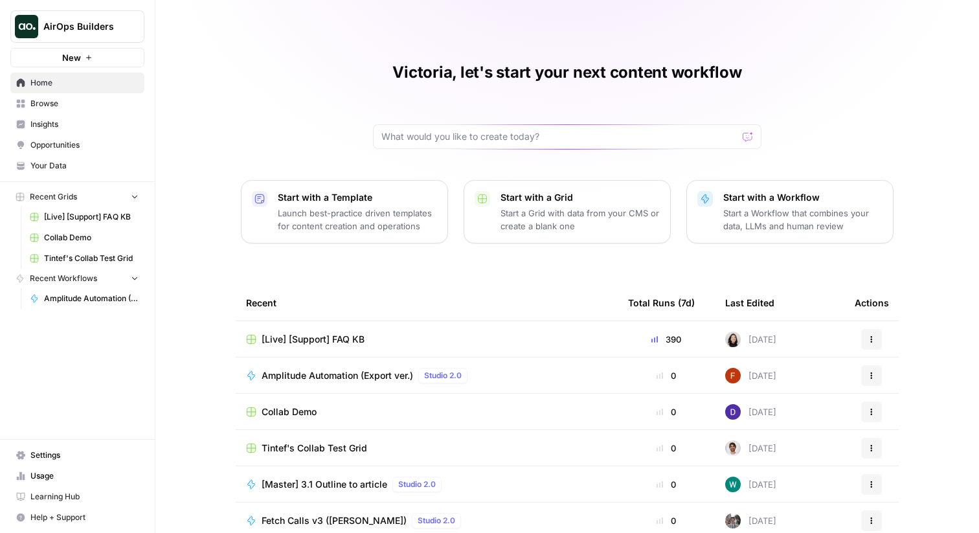
click at [72, 128] on span "Insights" at bounding box center [84, 124] width 108 height 12
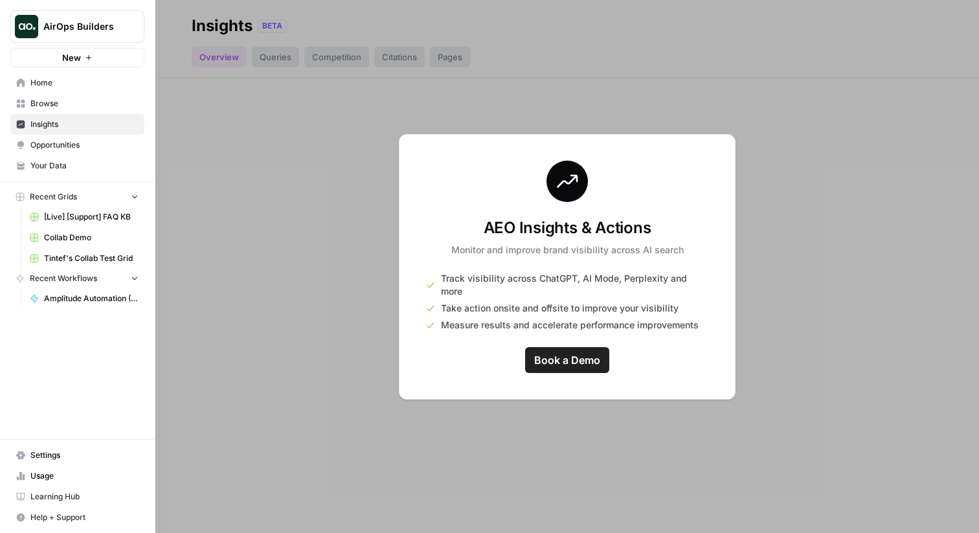
click at [117, 23] on span "AirOps Builders" at bounding box center [82, 26] width 78 height 13
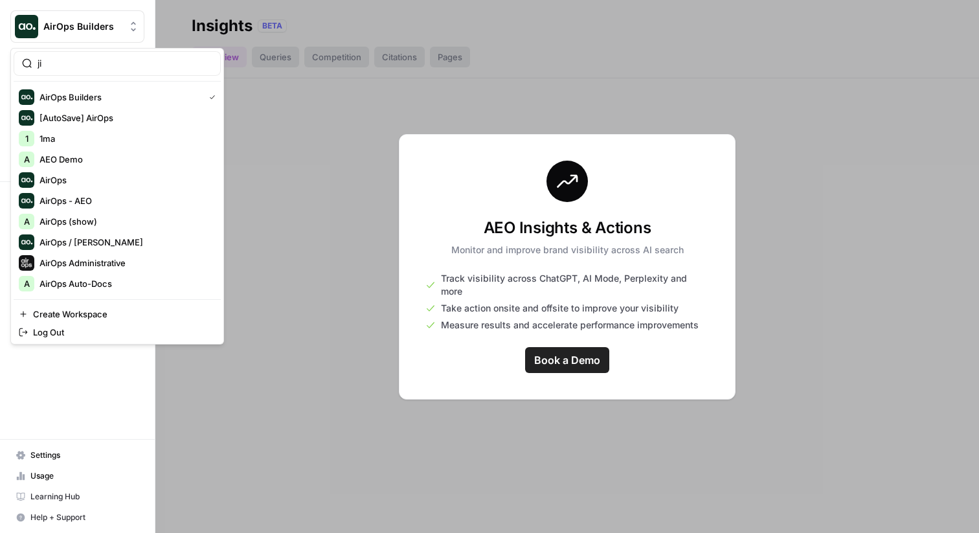
type input "j"
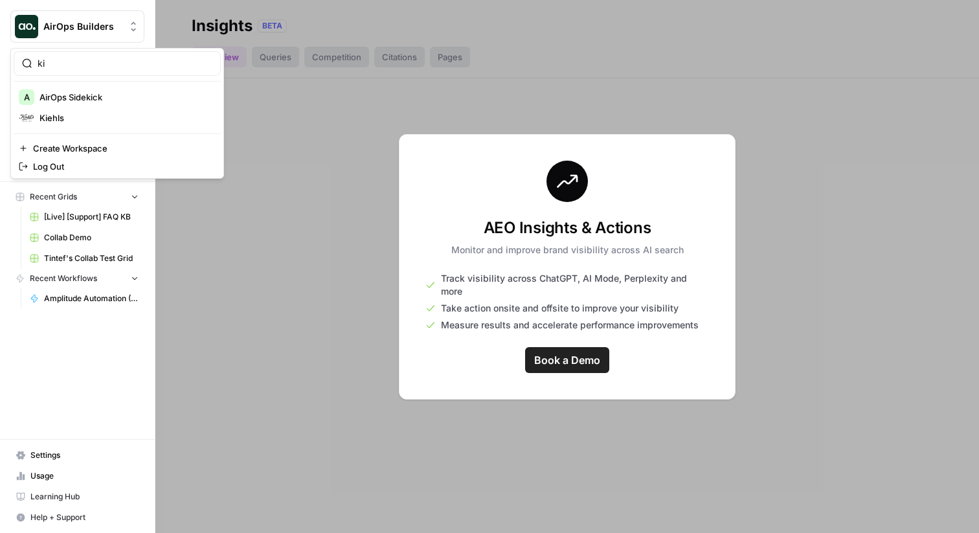
type input "ki"
click at [50, 106] on button "A AirOps Sidekick" at bounding box center [117, 97] width 207 height 21
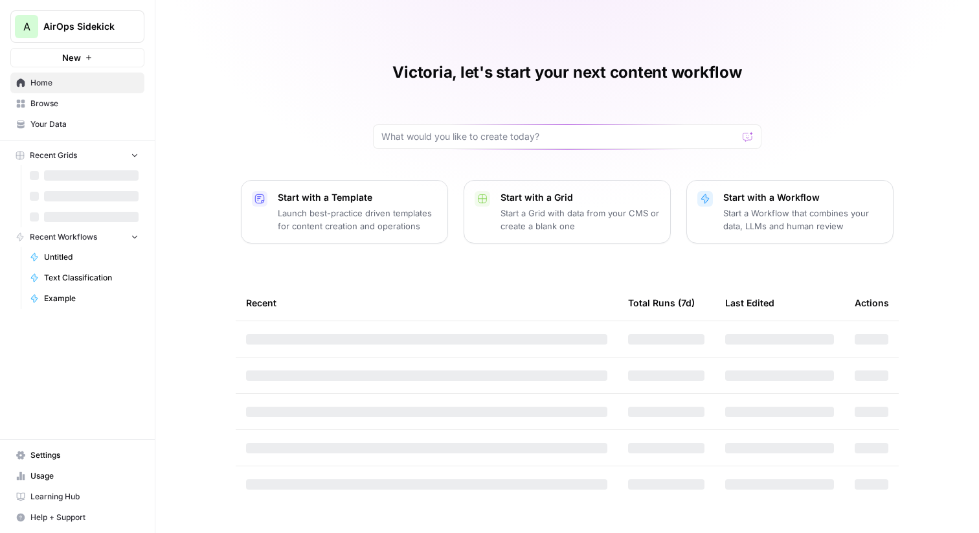
click at [98, 32] on span "AirOps Sidekick" at bounding box center [82, 26] width 78 height 13
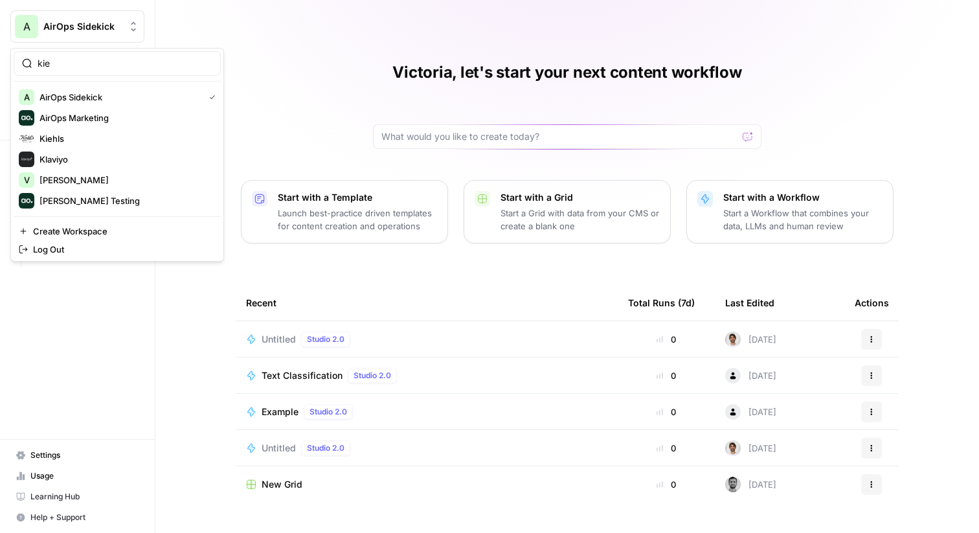
type input "kie"
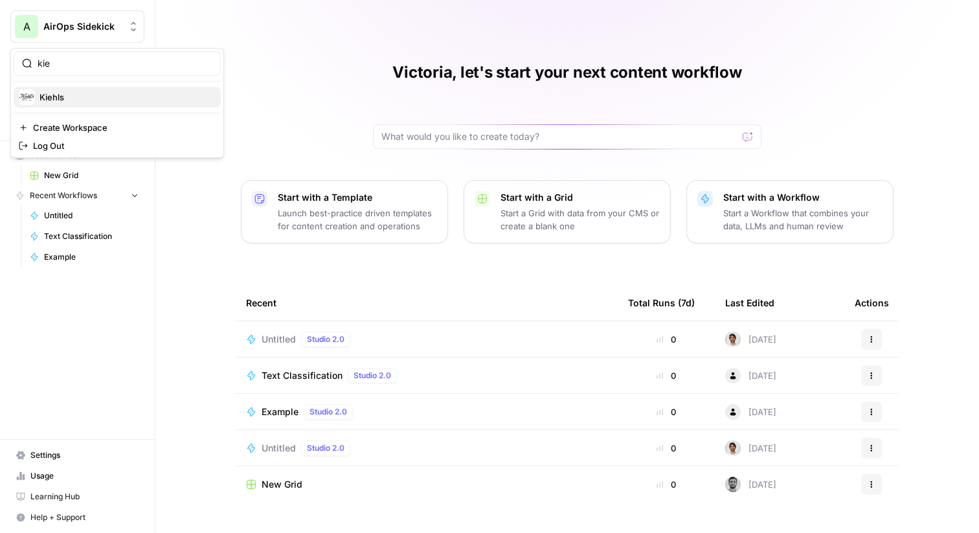
click at [68, 95] on span "Kiehls" at bounding box center [124, 97] width 171 height 13
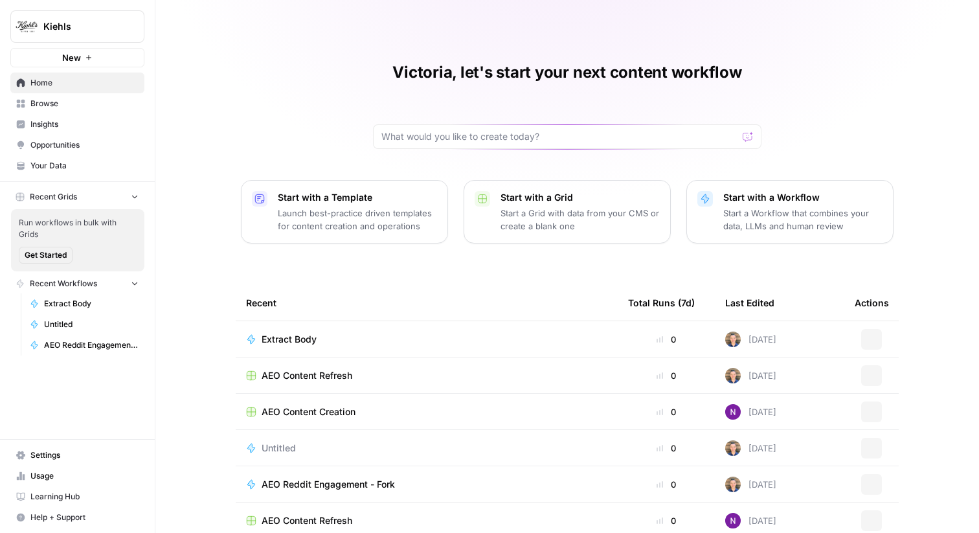
scroll to position [63, 0]
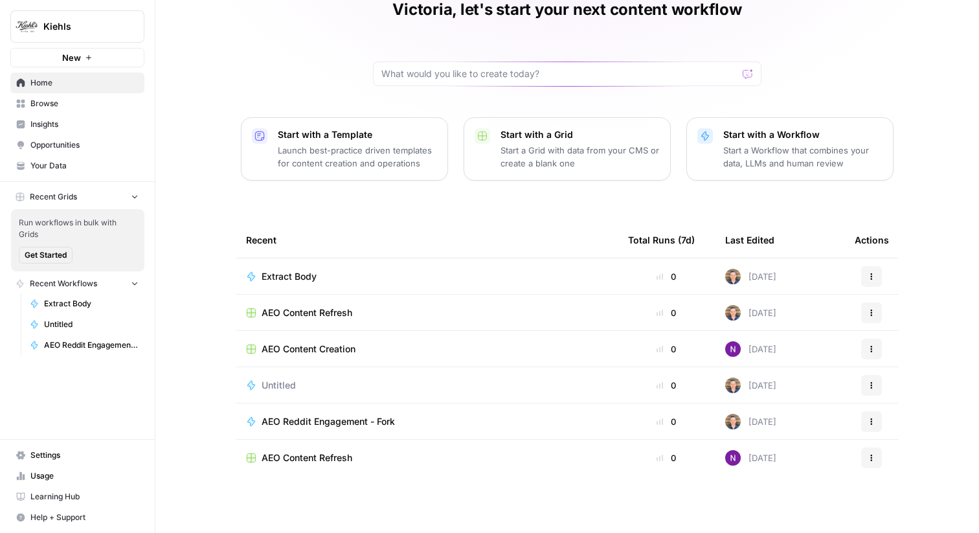
click at [70, 125] on span "Insights" at bounding box center [84, 124] width 108 height 12
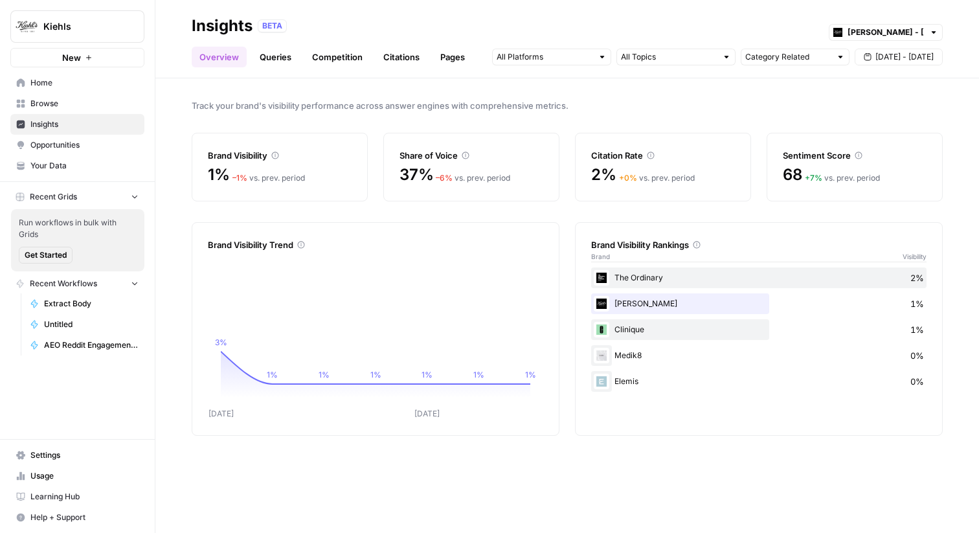
click at [91, 450] on span "Settings" at bounding box center [84, 455] width 108 height 12
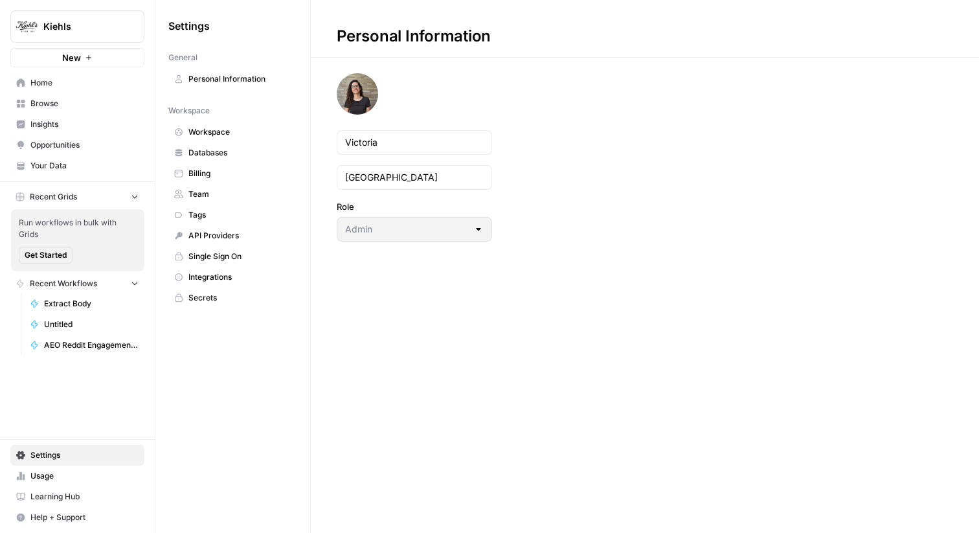
click at [223, 195] on span "Team" at bounding box center [239, 194] width 103 height 12
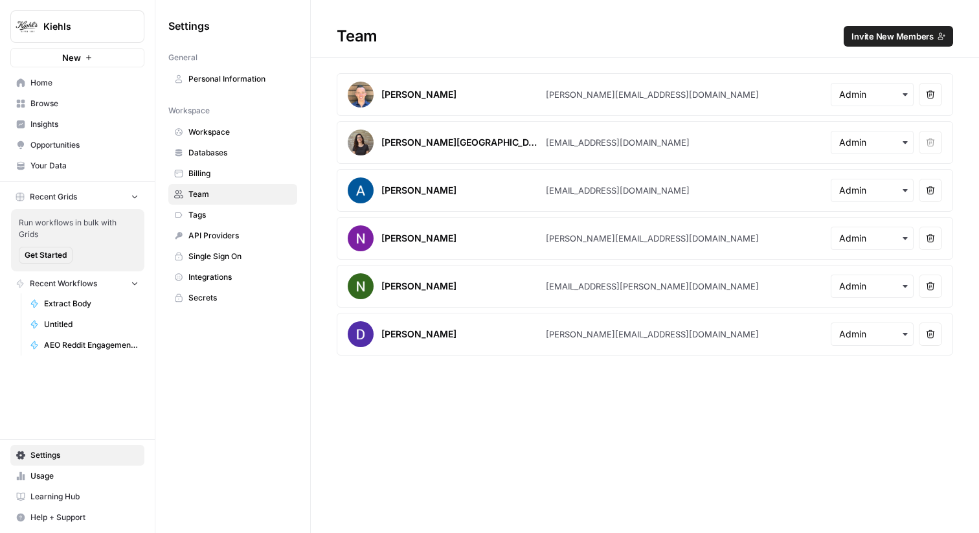
click at [56, 118] on span "Insights" at bounding box center [84, 124] width 108 height 12
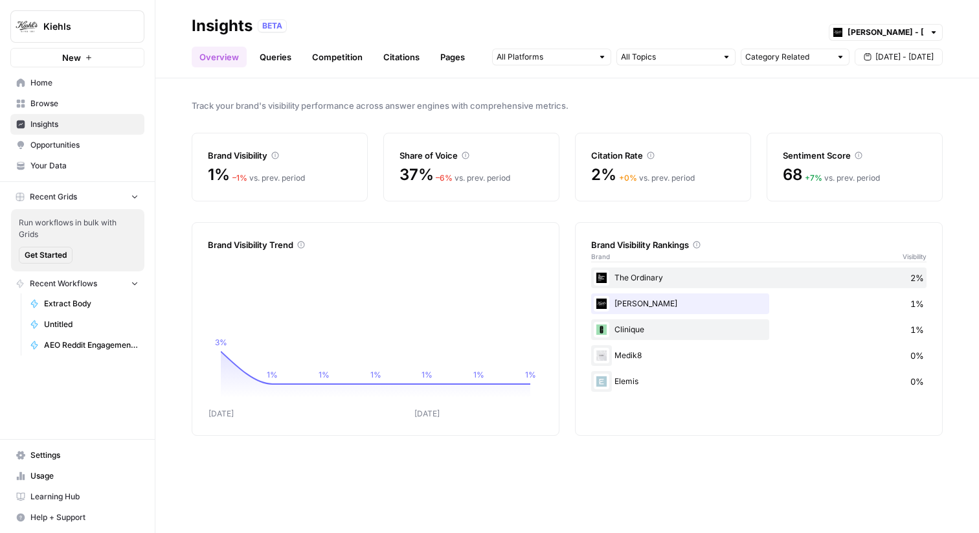
click at [882, 59] on span "Sep 24 - Sep 30" at bounding box center [904, 57] width 58 height 12
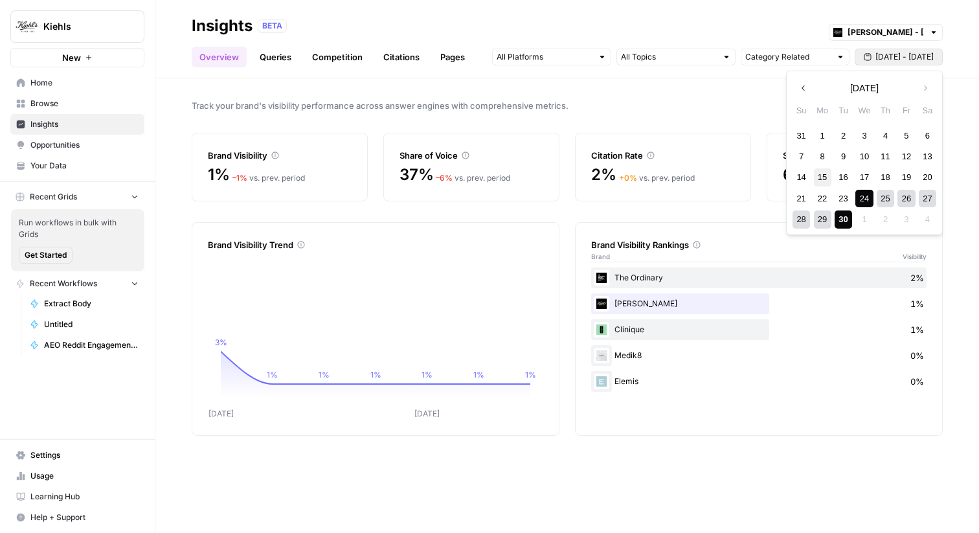
click at [819, 177] on div "15" at bounding box center [822, 176] width 17 height 17
click at [854, 196] on div "21 22 23 24 25 26 27" at bounding box center [863, 198] width 147 height 21
click at [869, 195] on div "24" at bounding box center [863, 198] width 17 height 17
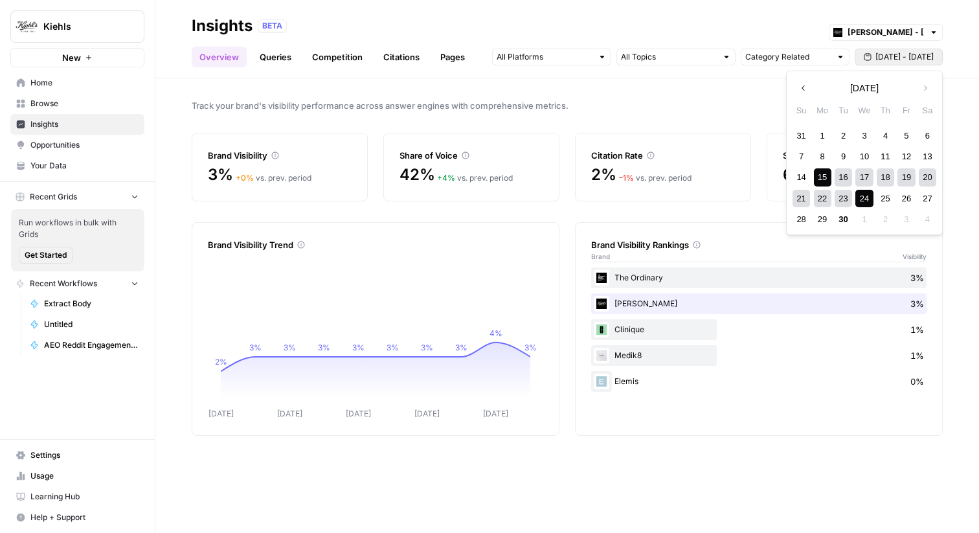
click at [916, 60] on span "Sep 15 - Sep 24" at bounding box center [904, 57] width 58 height 12
click at [880, 197] on div "25" at bounding box center [884, 198] width 17 height 17
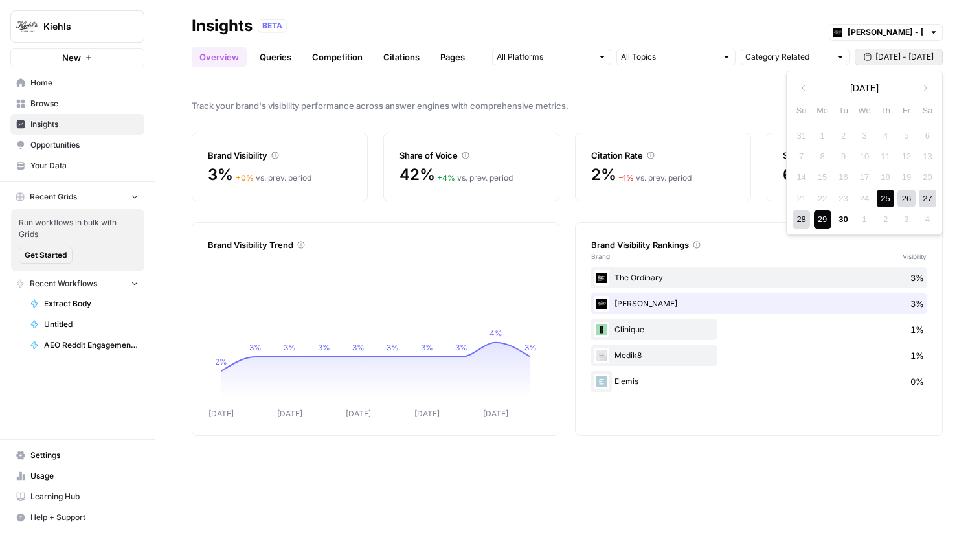
click at [825, 216] on div "29" at bounding box center [822, 218] width 17 height 17
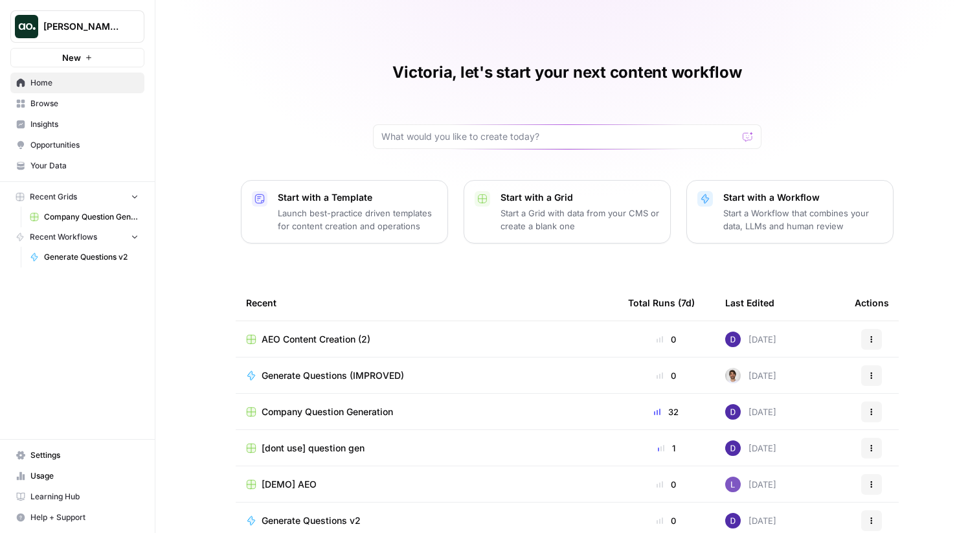
click at [315, 97] on div "Victoria, let's start your next content workflow Start with a Template Launch b…" at bounding box center [566, 297] width 823 height 595
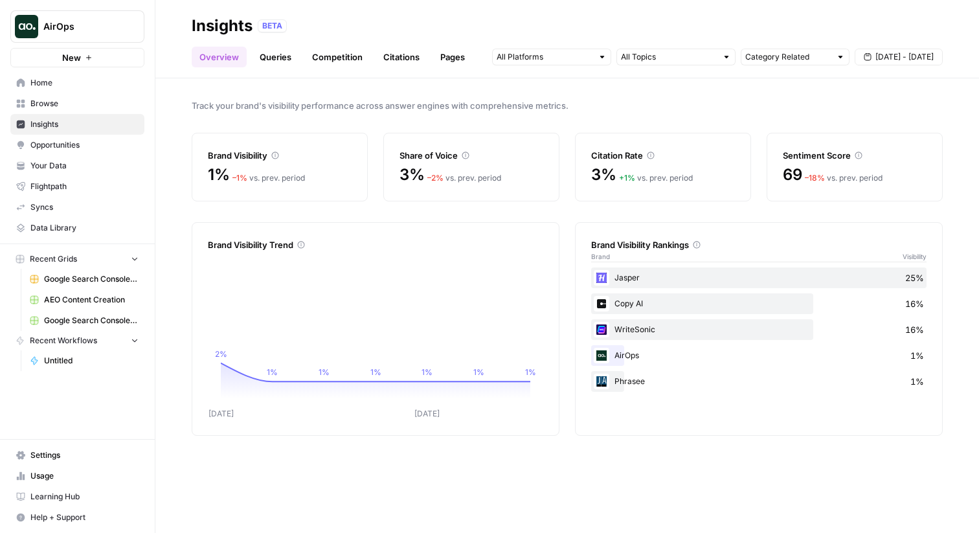
click at [89, 21] on span "AirOps" at bounding box center [82, 26] width 78 height 13
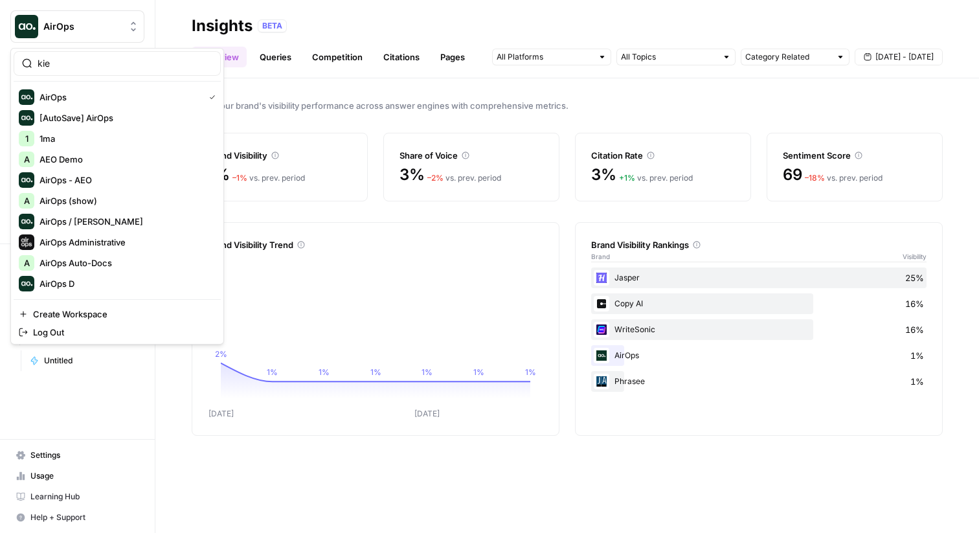
type input "kie"
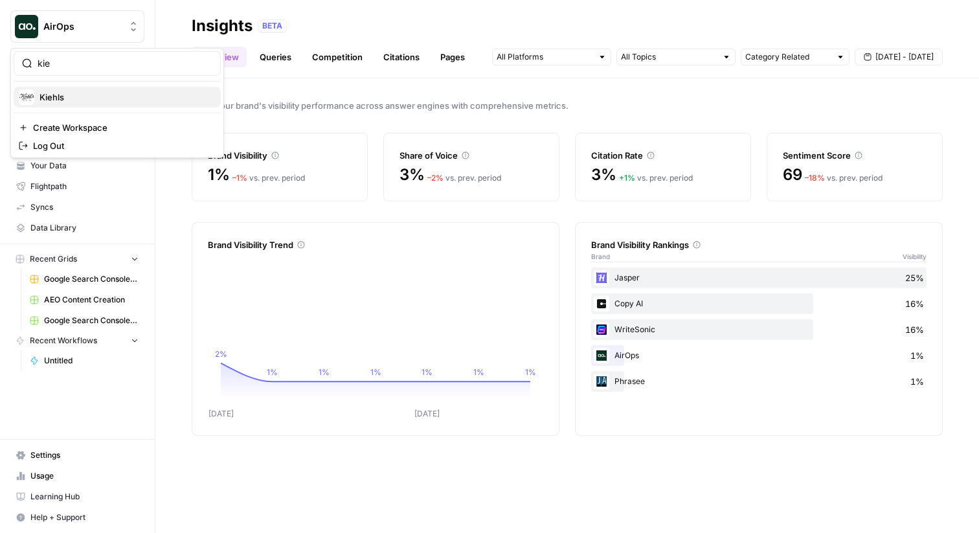
click at [75, 92] on span "Kiehls" at bounding box center [124, 97] width 171 height 13
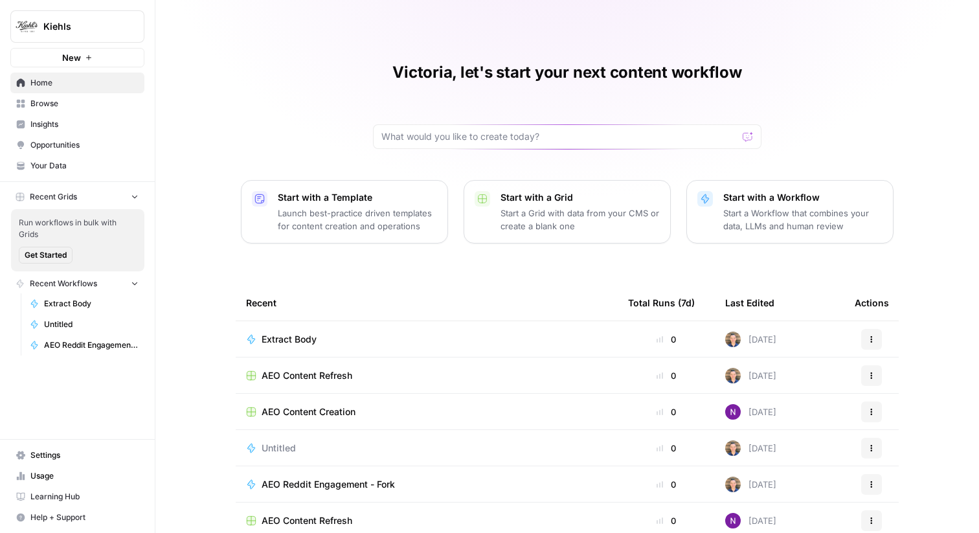
click at [98, 117] on link "Insights" at bounding box center [77, 124] width 134 height 21
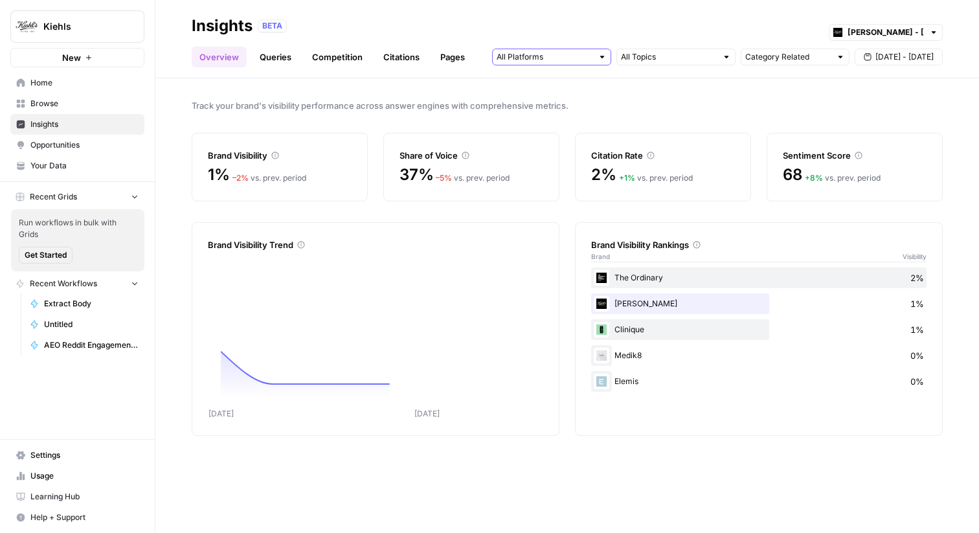
click at [572, 52] on input "text" at bounding box center [544, 56] width 96 height 13
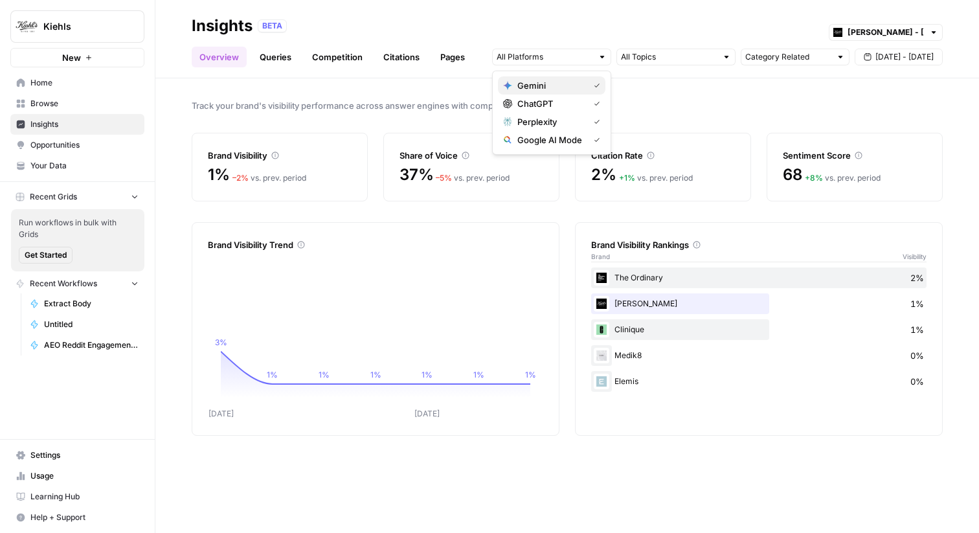
click at [572, 87] on span "Gemini" at bounding box center [550, 85] width 66 height 13
click at [572, 103] on span "ChatGPT" at bounding box center [550, 103] width 66 height 13
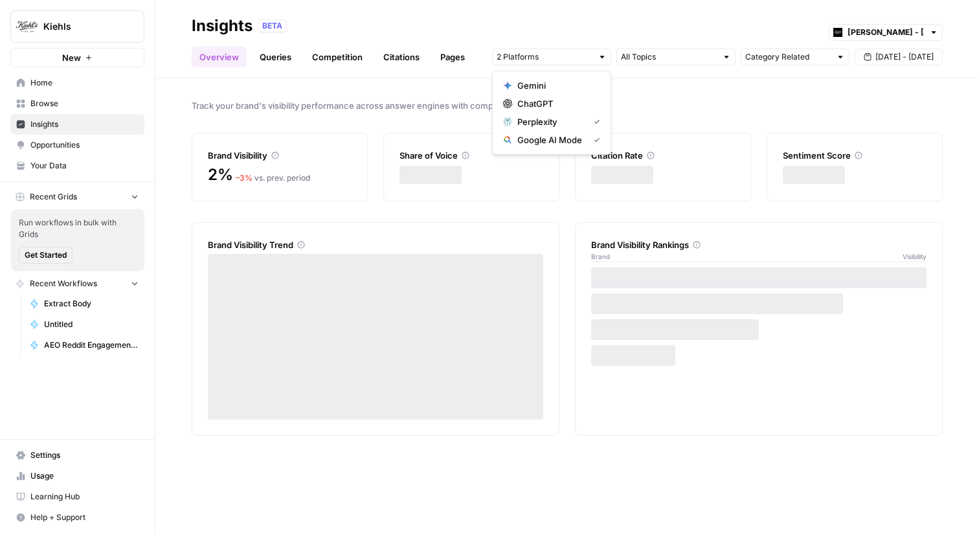
click at [567, 129] on button "Perplexity" at bounding box center [551, 122] width 107 height 18
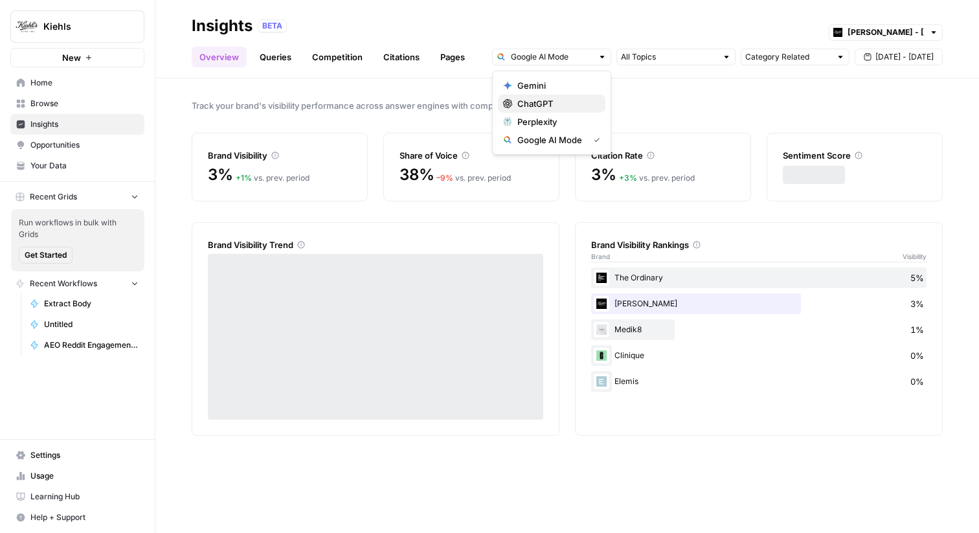
click at [564, 96] on button "ChatGPT" at bounding box center [551, 104] width 107 height 18
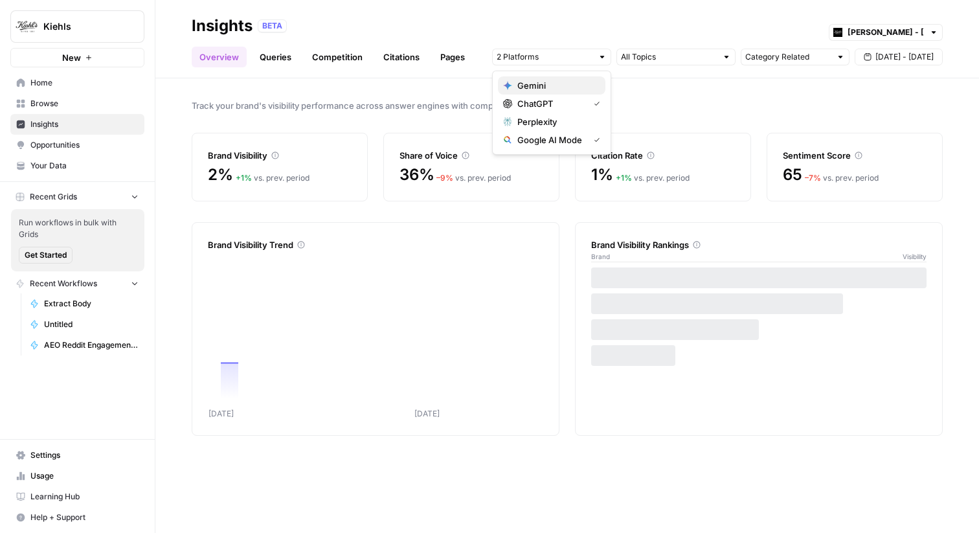
click at [566, 87] on span "Gemini" at bounding box center [556, 85] width 78 height 13
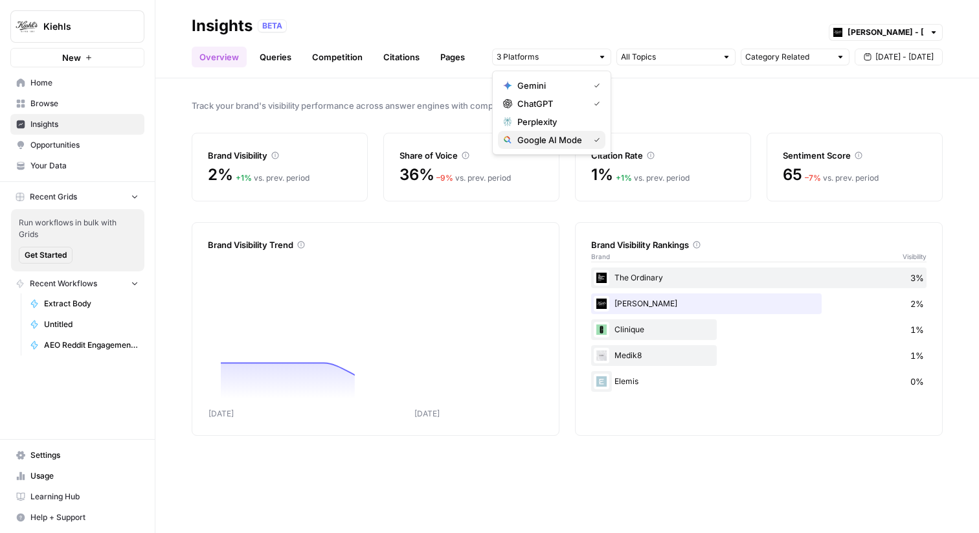
click at [563, 144] on span "Google AI Mode" at bounding box center [550, 139] width 66 height 13
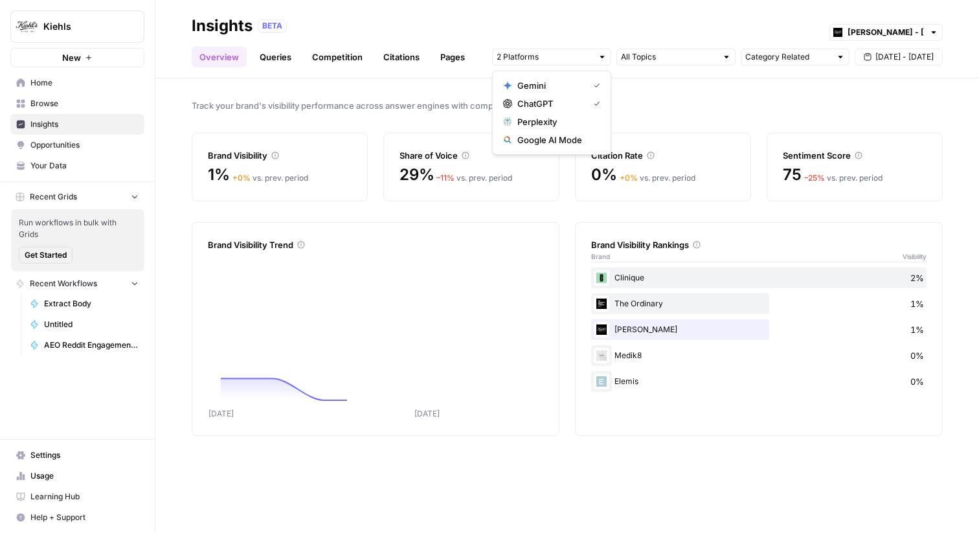
click at [387, 115] on div "Track your brand's visibility performance across answer engines with comprehens…" at bounding box center [566, 305] width 823 height 454
click at [284, 58] on link "Queries" at bounding box center [275, 57] width 47 height 21
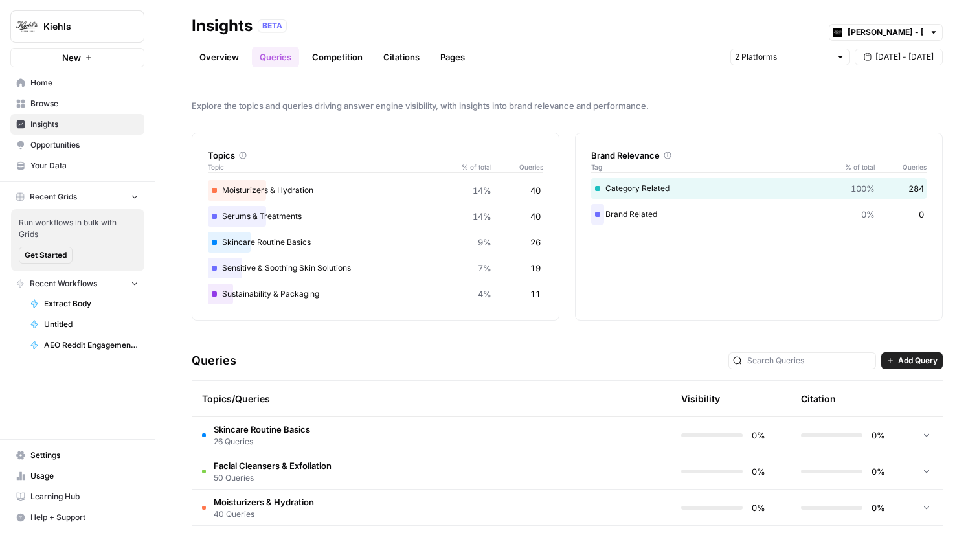
click at [225, 56] on link "Overview" at bounding box center [219, 57] width 55 height 21
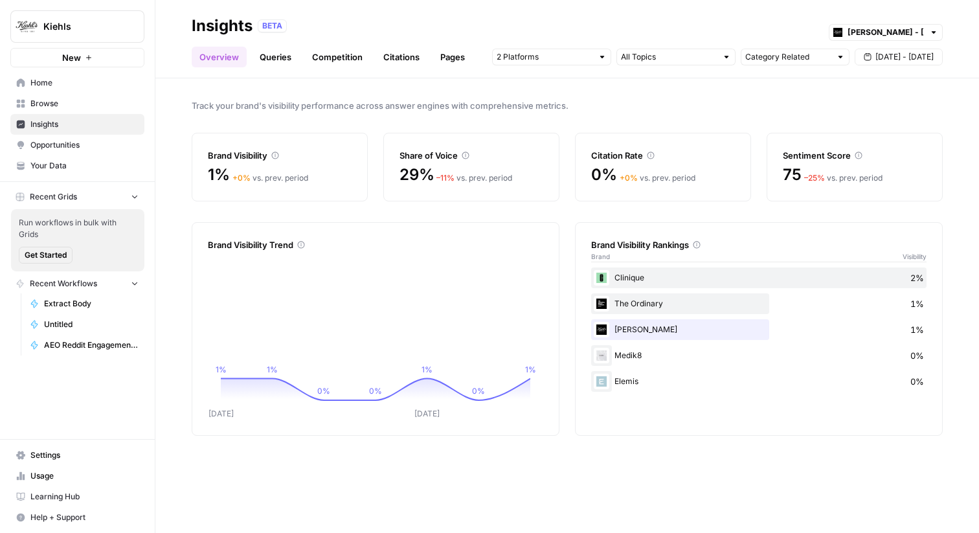
click at [287, 124] on div "Track your brand's visibility performance across answer engines with comprehens…" at bounding box center [566, 305] width 823 height 454
click at [235, 219] on div "Track your brand's visibility performance across answer engines with comprehens…" at bounding box center [566, 305] width 823 height 454
click at [253, 243] on div "Brand Visibility Trend" at bounding box center [375, 244] width 335 height 13
